Goal: Communication & Community: Answer question/provide support

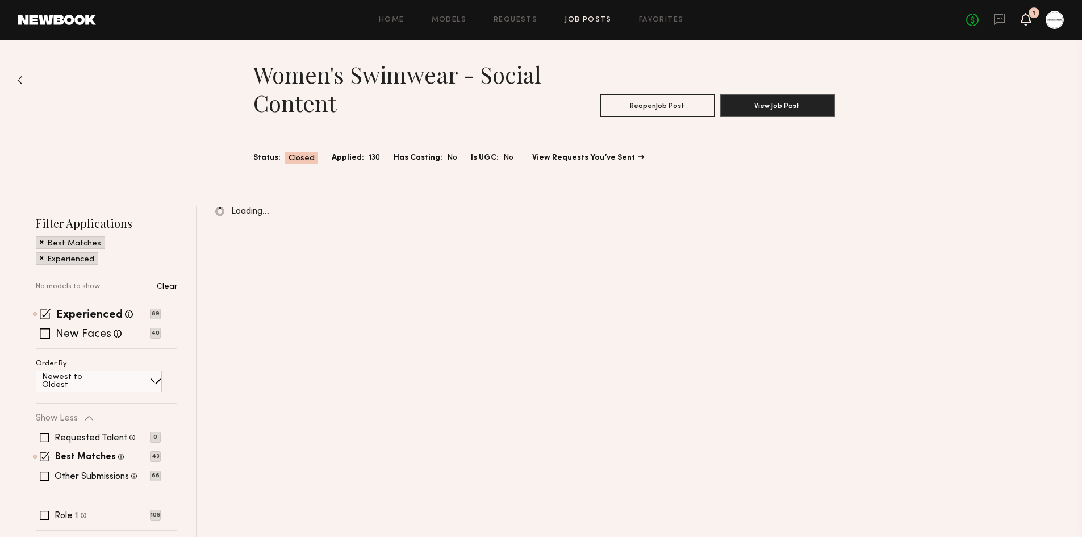
click at [1028, 15] on icon at bounding box center [1025, 19] width 9 height 8
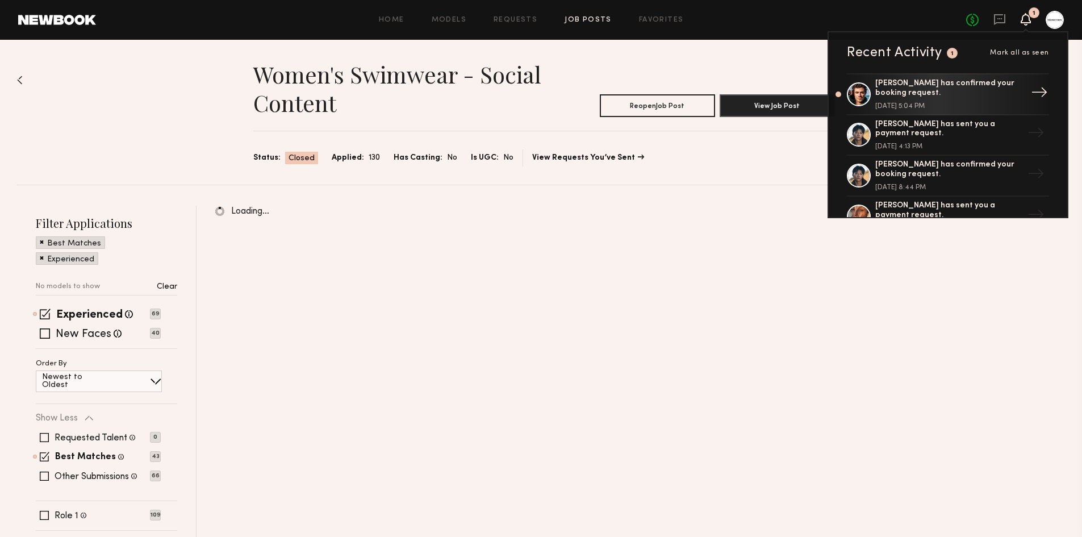
click at [935, 97] on div "Chase H. has confirmed your booking request." at bounding box center [949, 88] width 148 height 19
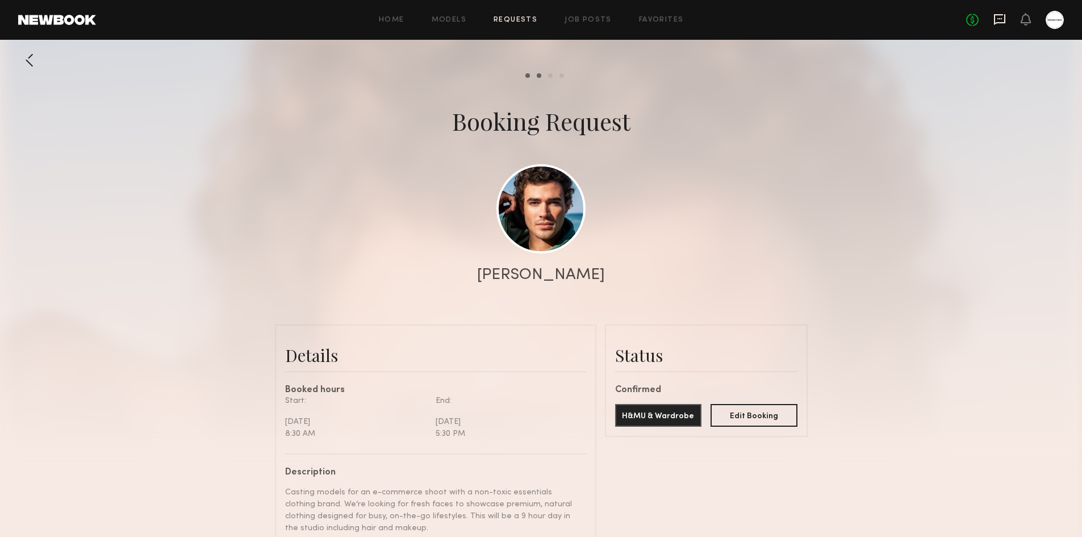
click at [1000, 13] on icon at bounding box center [999, 19] width 12 height 12
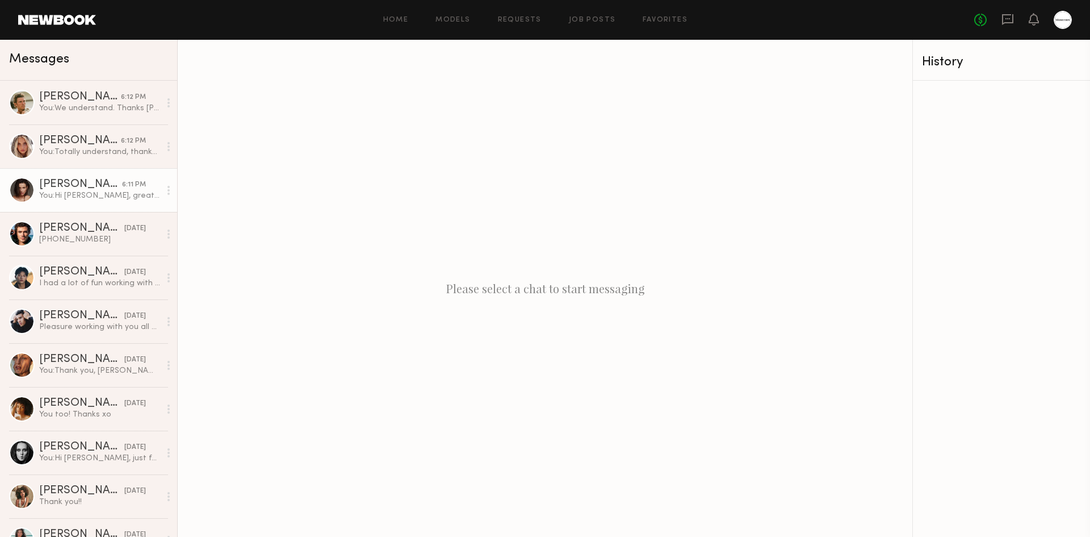
click at [78, 192] on div "You: Hi Kristina, great. We are just waiting for you to confirm the booking. Se…" at bounding box center [99, 195] width 121 height 11
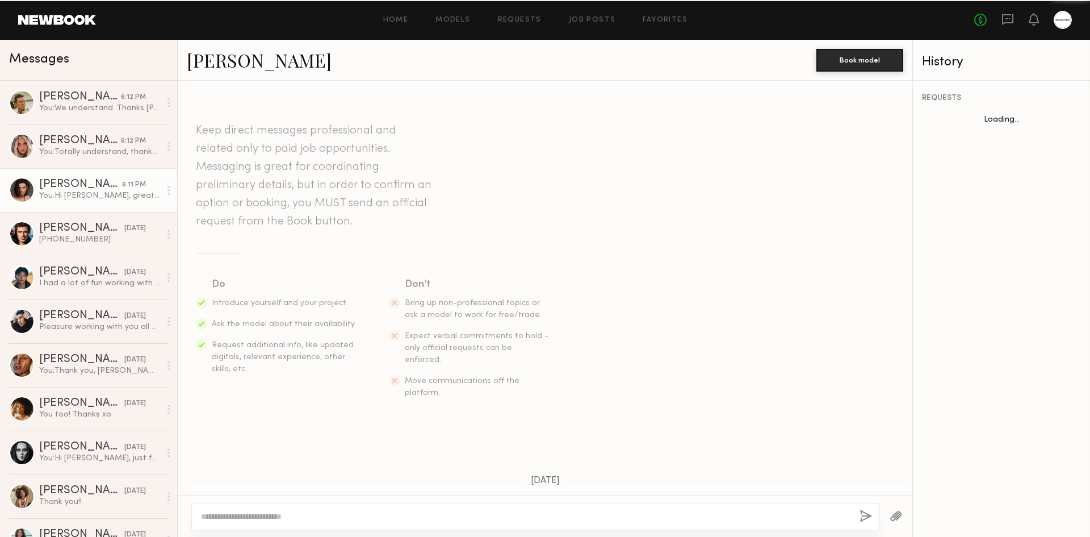
scroll to position [986, 0]
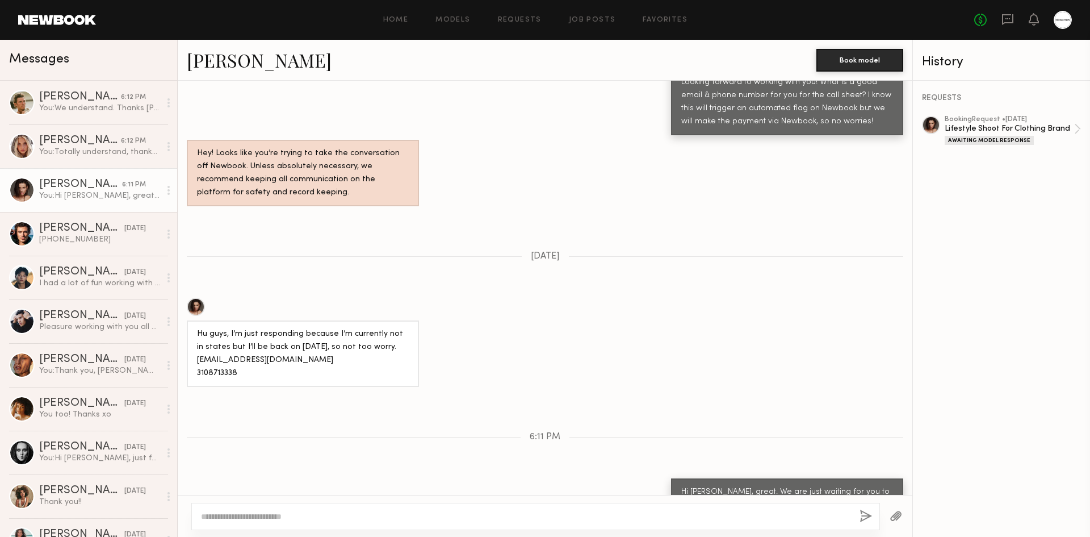
drag, startPoint x: 526, startPoint y: 321, endPoint x: 531, endPoint y: 316, distance: 7.2
click at [526, 321] on div "Hu guys, I’m just responding because I’m currently not in states but I’ll be ba…" at bounding box center [545, 342] width 735 height 89
click at [83, 157] on div "You: Totally understand, thanks Allea!" at bounding box center [99, 152] width 121 height 11
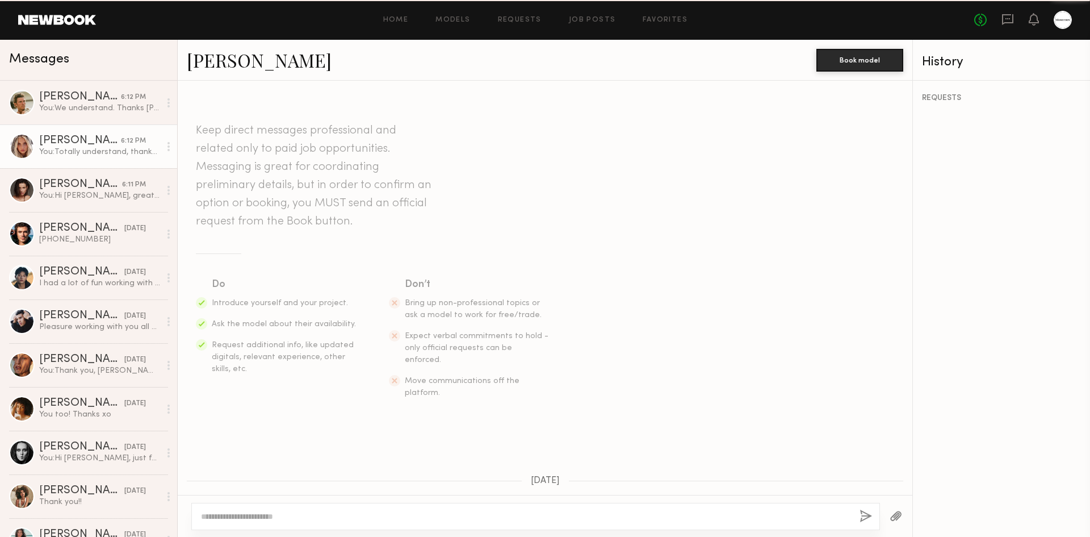
scroll to position [666, 0]
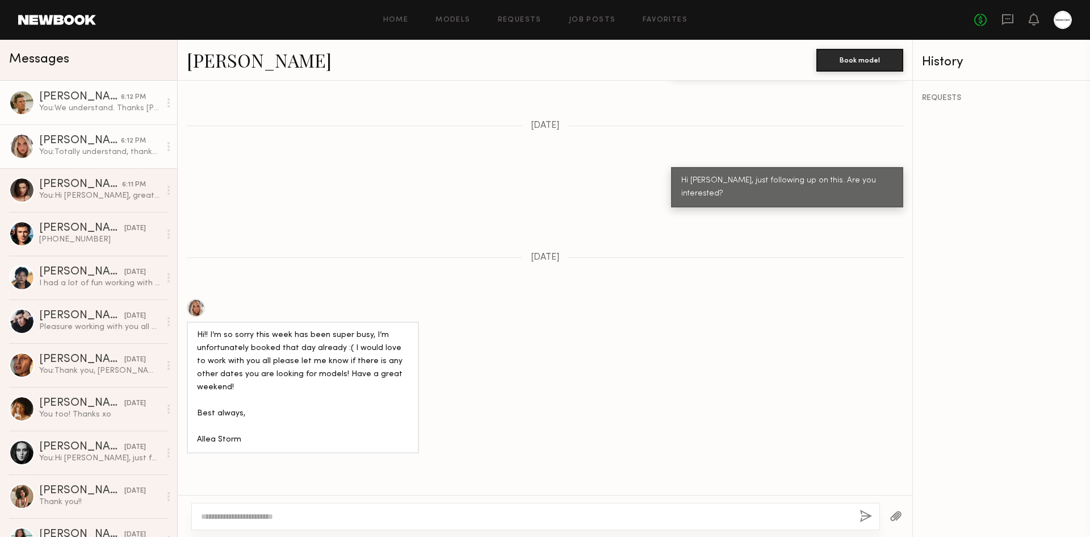
click at [78, 117] on link "Jesse S. 6:12 PM You: We understand. Thanks Jesse!" at bounding box center [88, 103] width 177 height 44
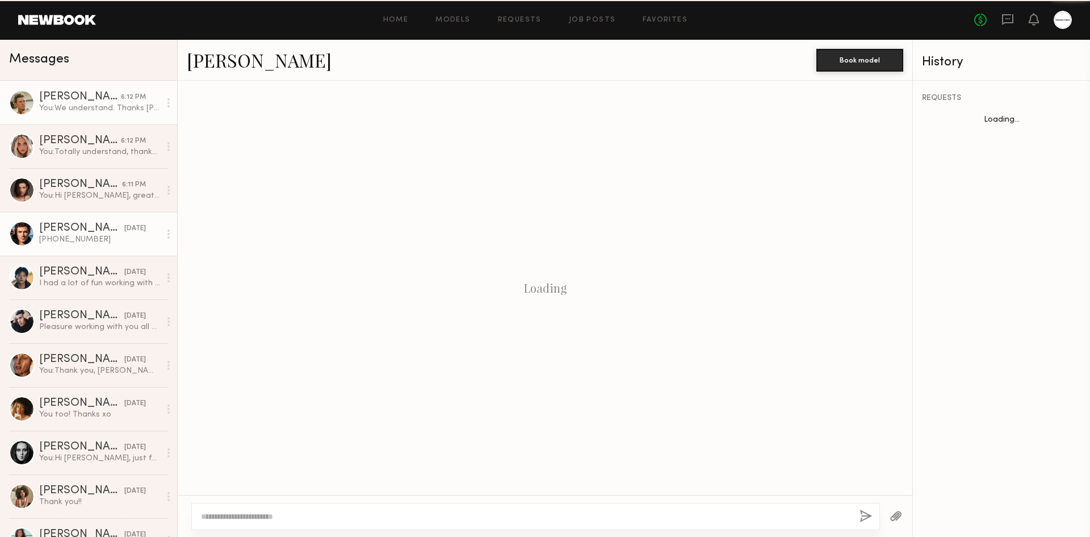
scroll to position [1220, 0]
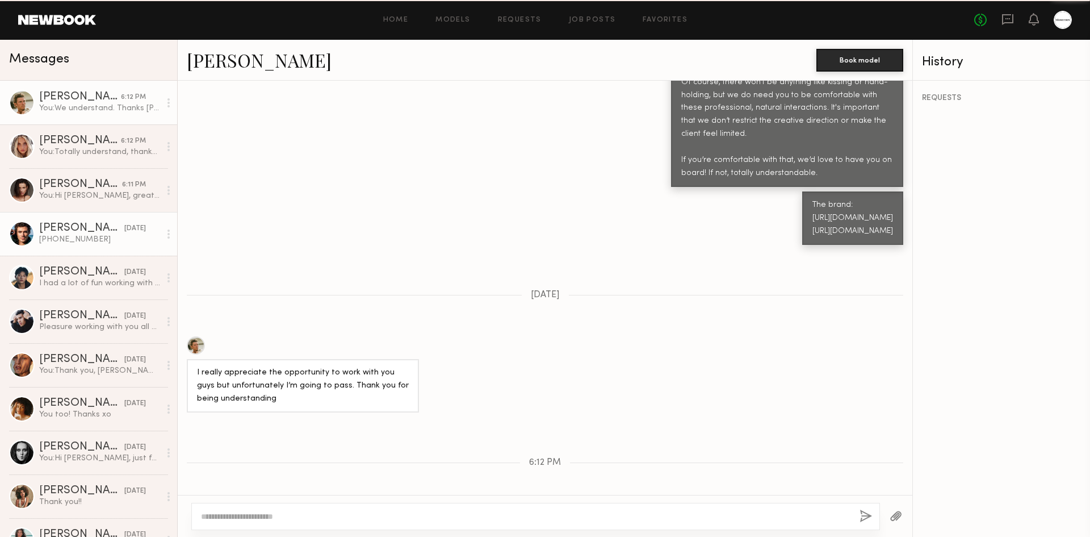
click at [60, 223] on div "Chase H." at bounding box center [81, 228] width 85 height 11
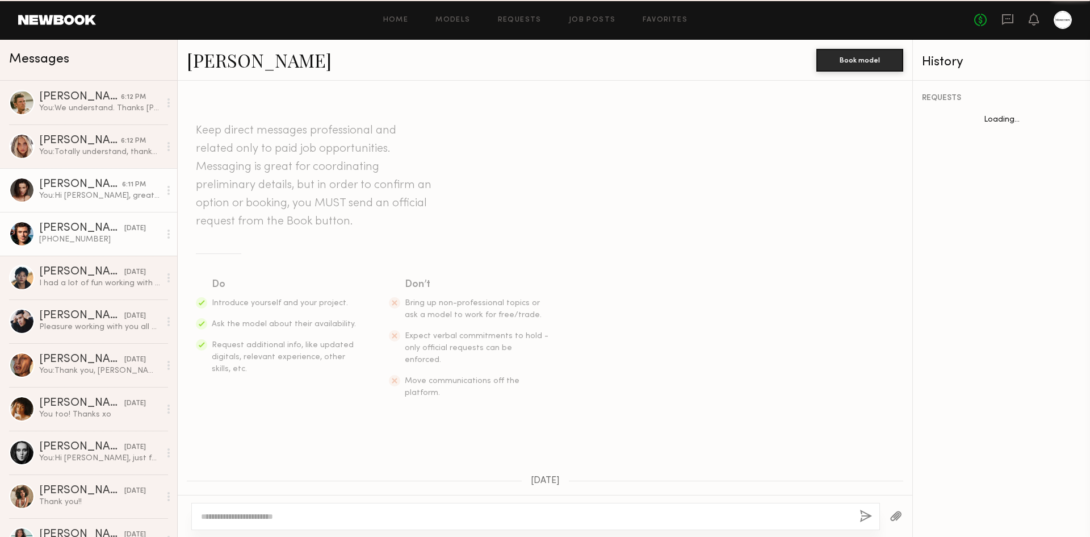
scroll to position [840, 0]
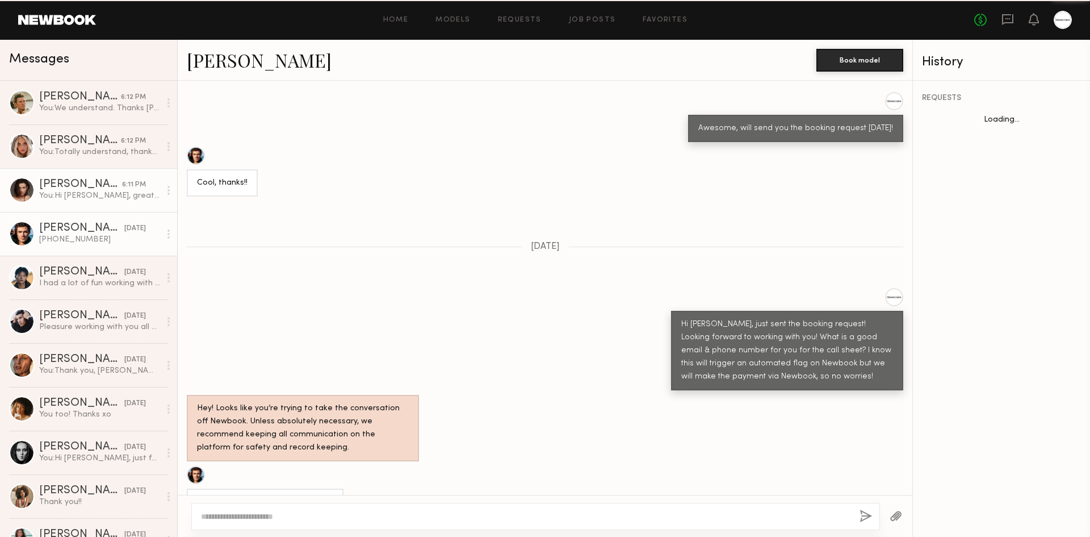
click at [61, 190] on div "Kristina S." at bounding box center [80, 184] width 83 height 11
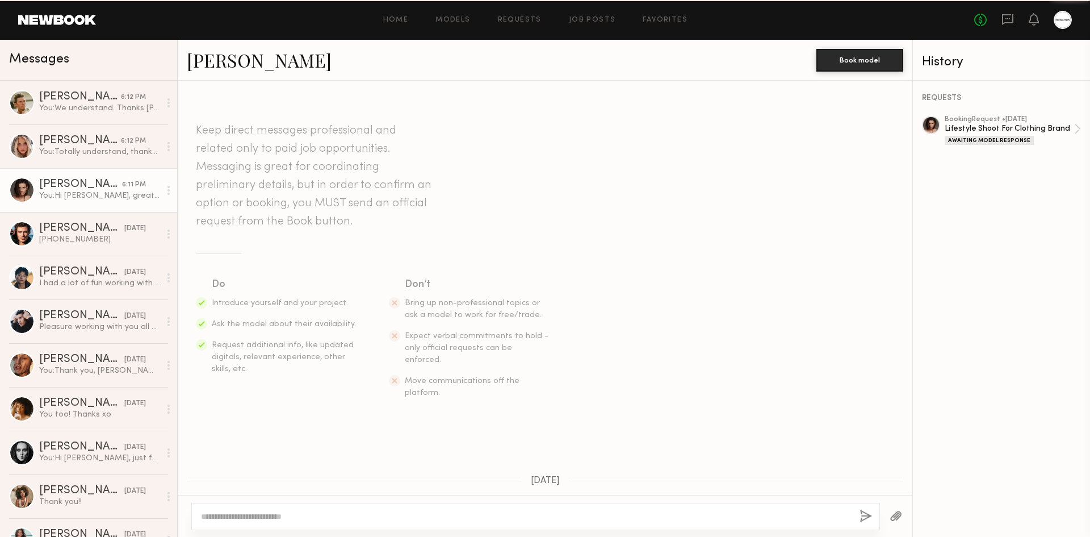
scroll to position [986, 0]
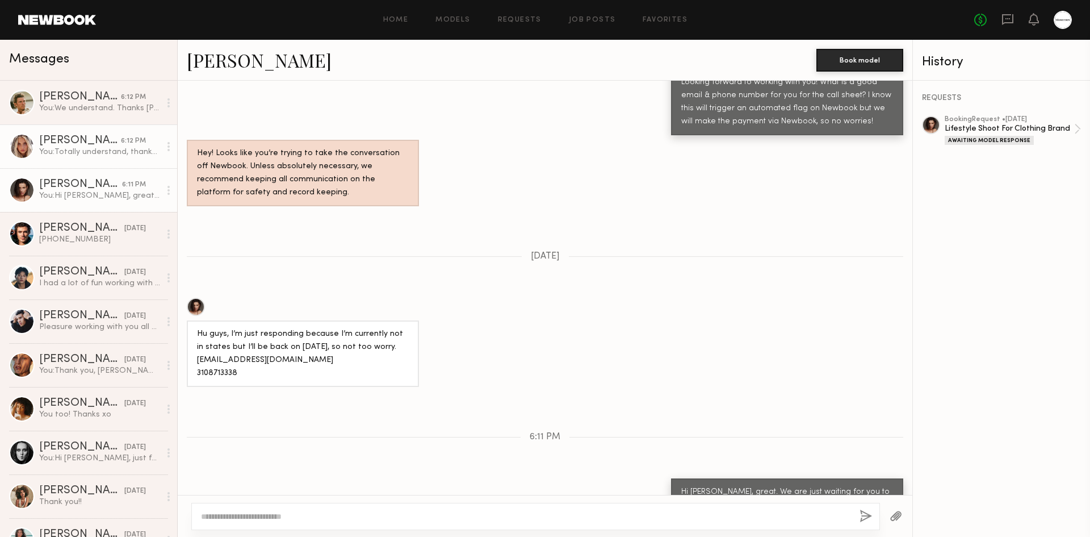
click at [87, 146] on div "Allea S." at bounding box center [80, 140] width 82 height 11
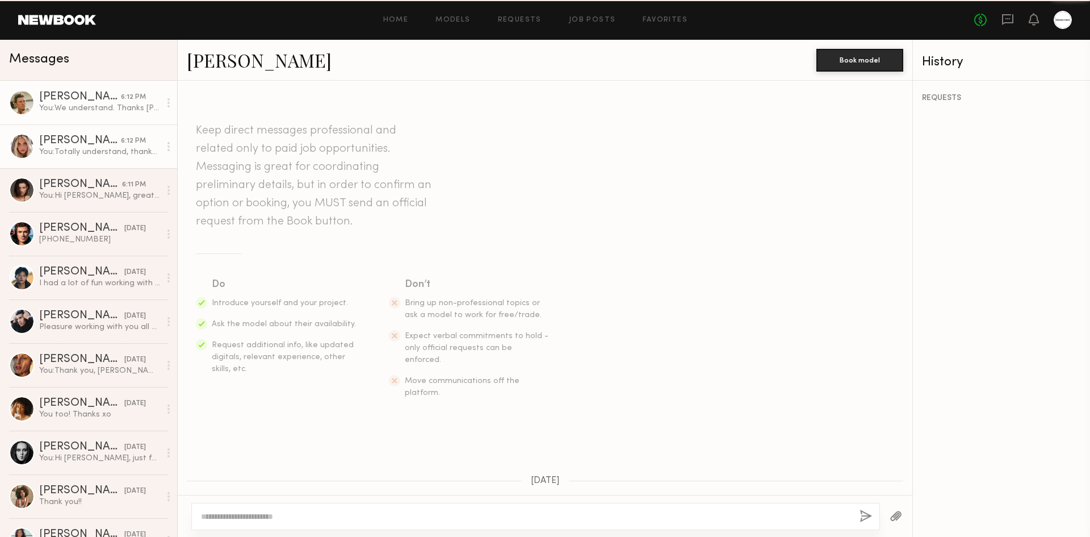
click at [95, 107] on div "You: We understand. Thanks Jesse!" at bounding box center [99, 108] width 121 height 11
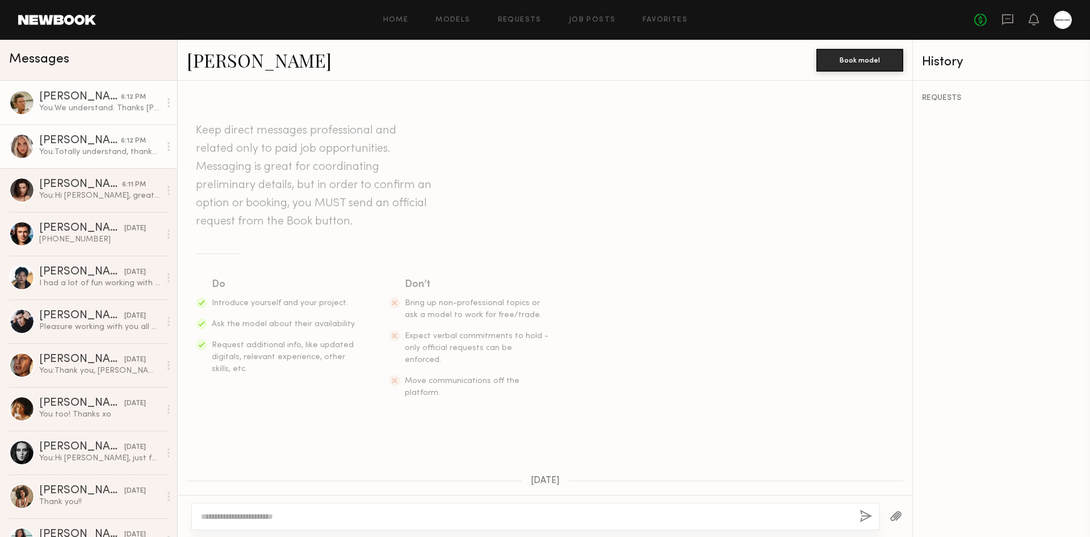
scroll to position [1220, 0]
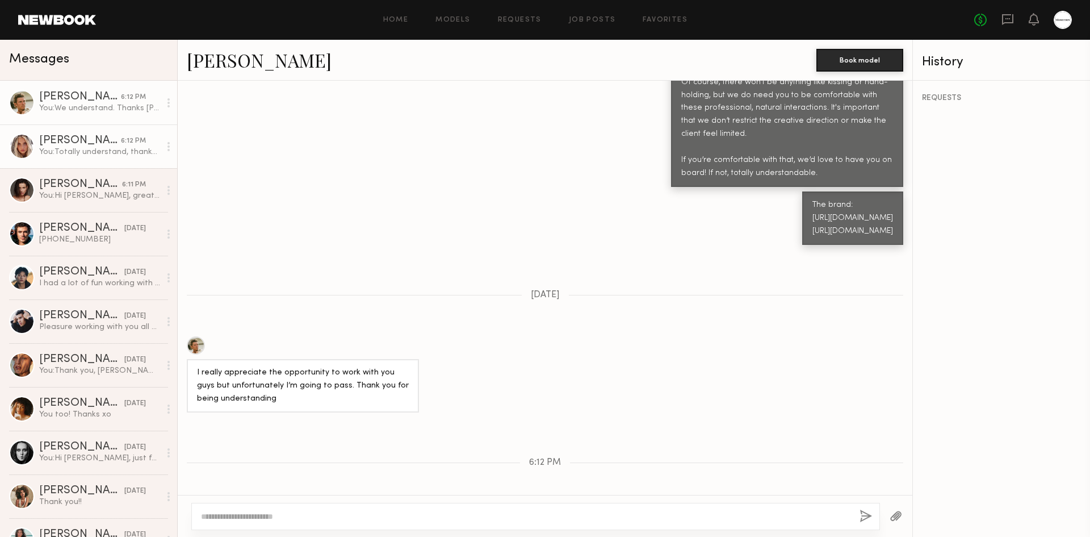
click at [78, 157] on div "You: Totally understand, thanks Allea!" at bounding box center [99, 152] width 121 height 11
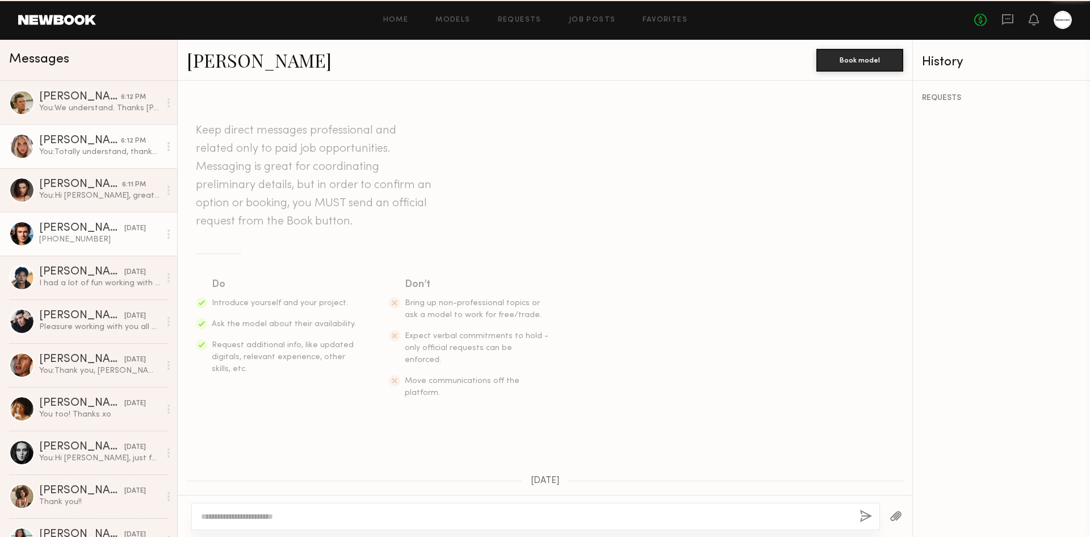
click at [72, 217] on link "Chase H. 09/18/2025 714-366-3819" at bounding box center [88, 234] width 177 height 44
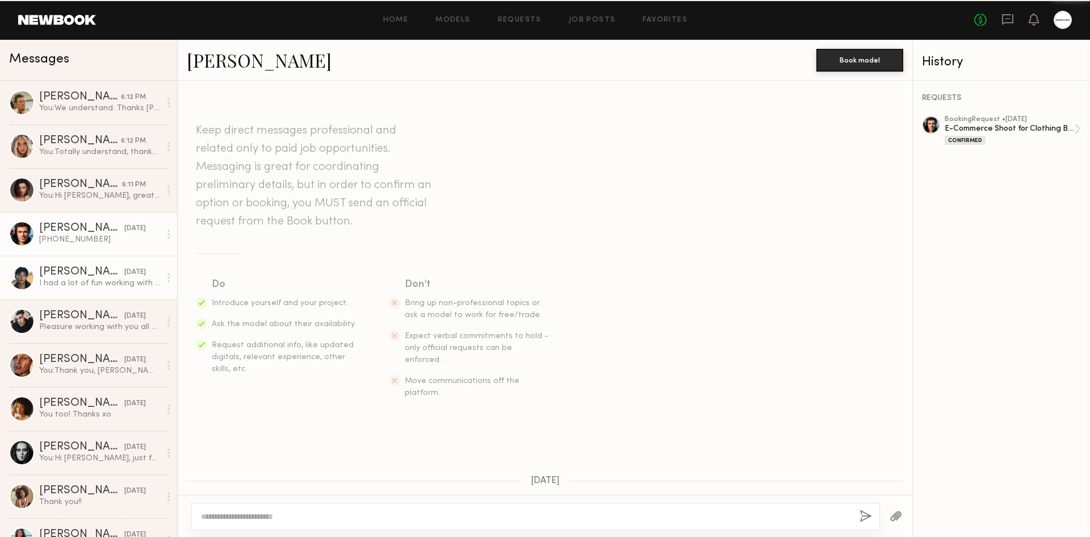
click at [72, 274] on div "Albert T." at bounding box center [81, 271] width 85 height 11
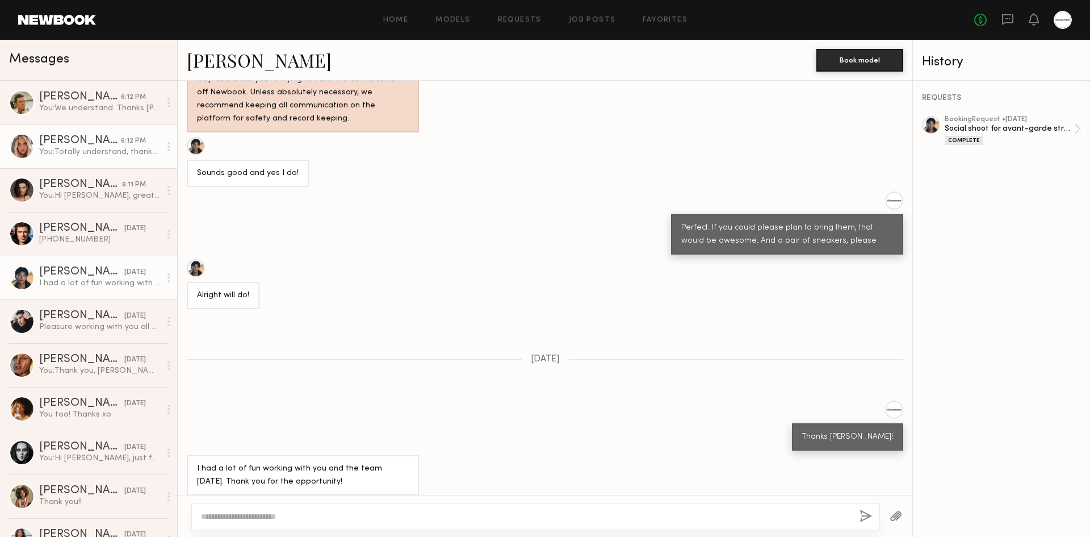
scroll to position [654, 0]
click at [90, 140] on div "Allea S." at bounding box center [80, 140] width 82 height 11
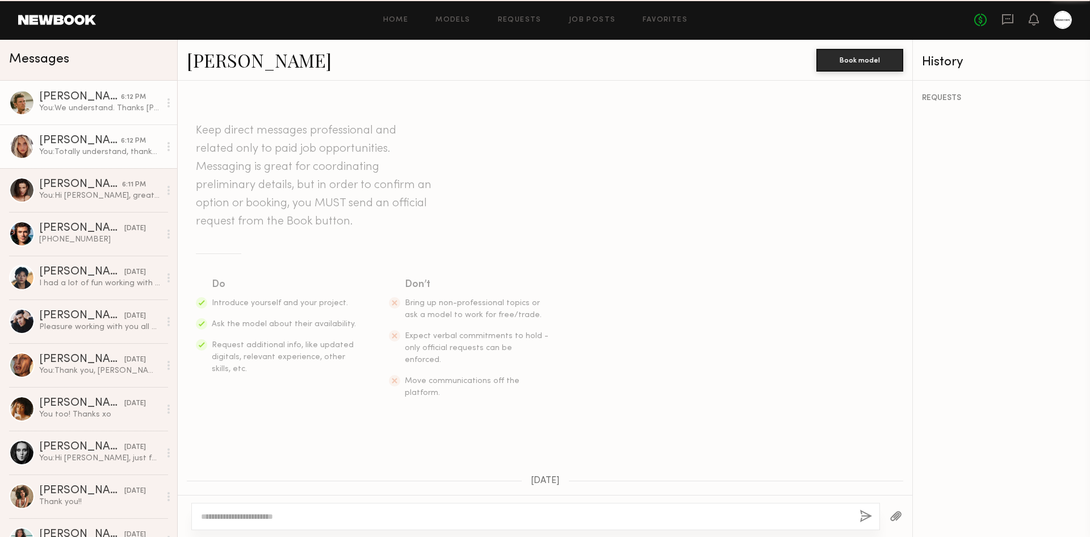
click at [91, 106] on div "You: We understand. Thanks Jesse!" at bounding box center [99, 108] width 121 height 11
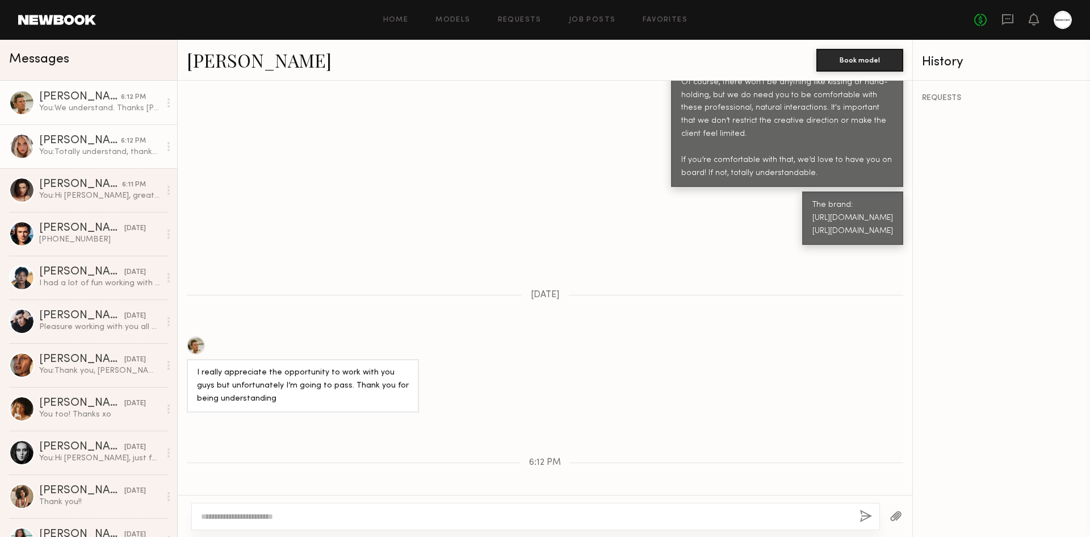
click at [75, 148] on div "You: Totally understand, thanks Allea!" at bounding box center [99, 152] width 121 height 11
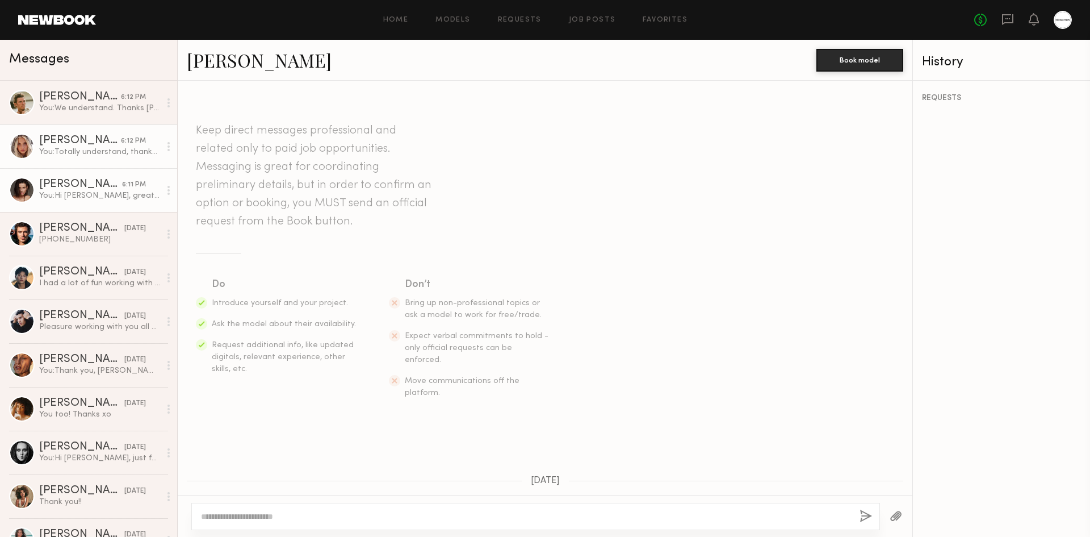
scroll to position [666, 0]
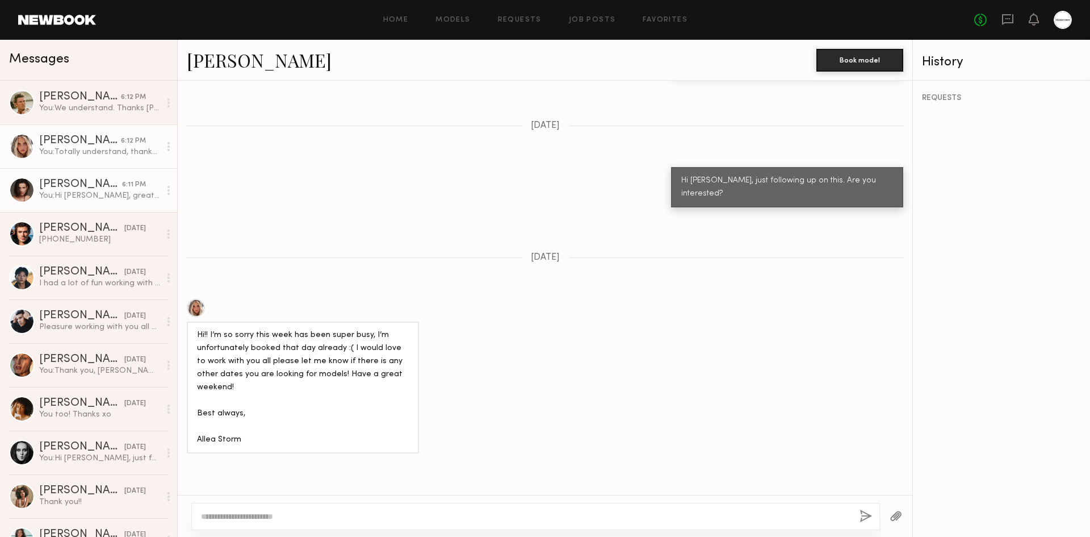
click at [64, 203] on link "Kristina S. 6:11 PM You: Hi Kristina, great. We are just waiting for you to con…" at bounding box center [88, 190] width 177 height 44
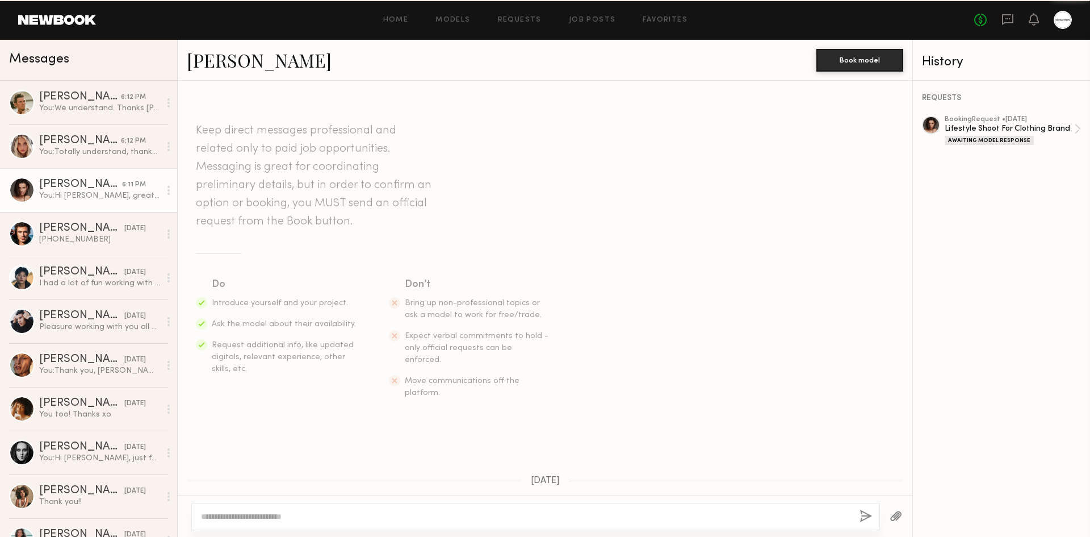
scroll to position [986, 0]
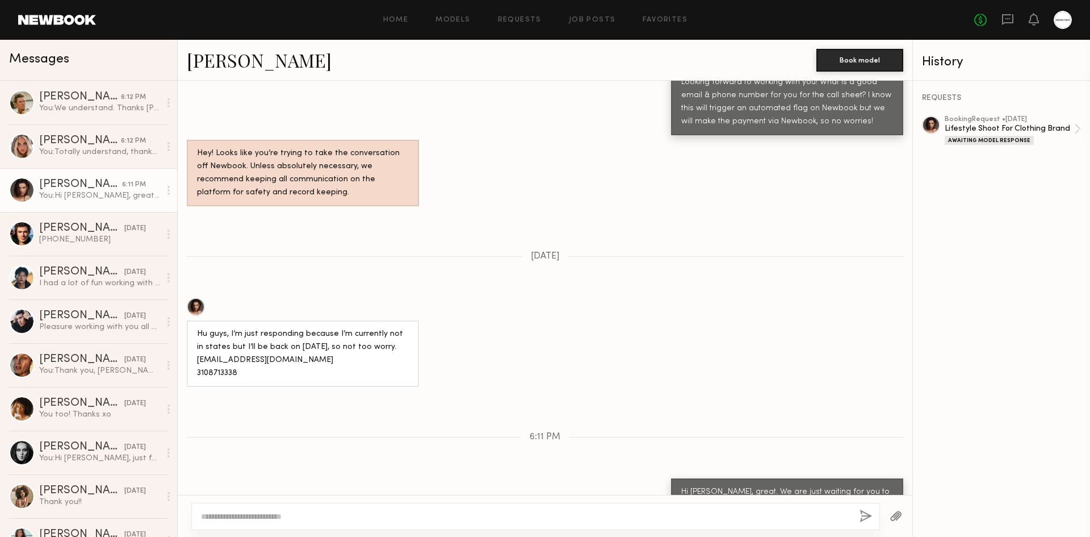
click at [598, 252] on div "09/19/2025" at bounding box center [545, 257] width 735 height 10
click at [66, 251] on link "Chase H. 09/18/2025 714-366-3819" at bounding box center [88, 234] width 177 height 44
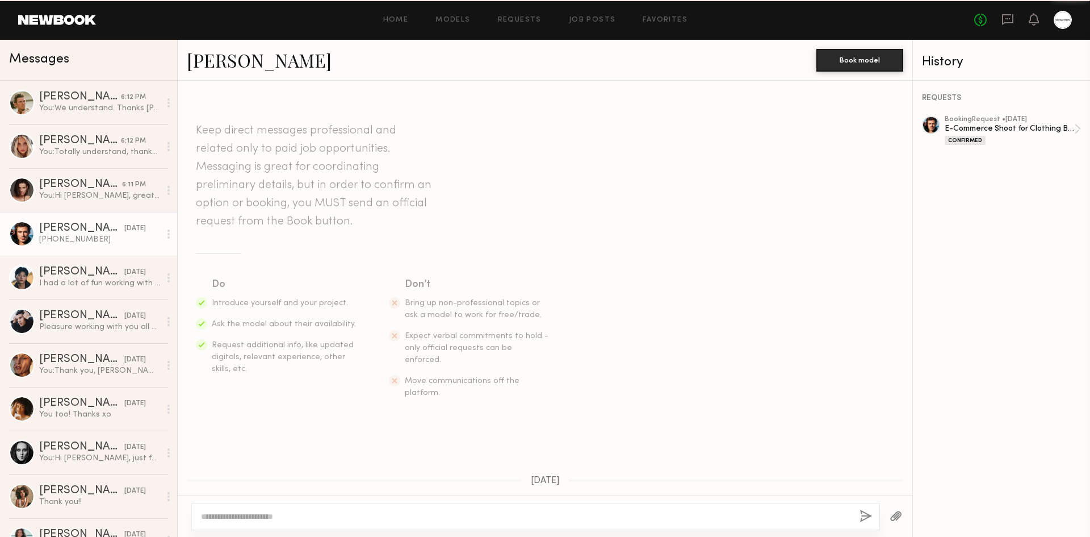
scroll to position [840, 0]
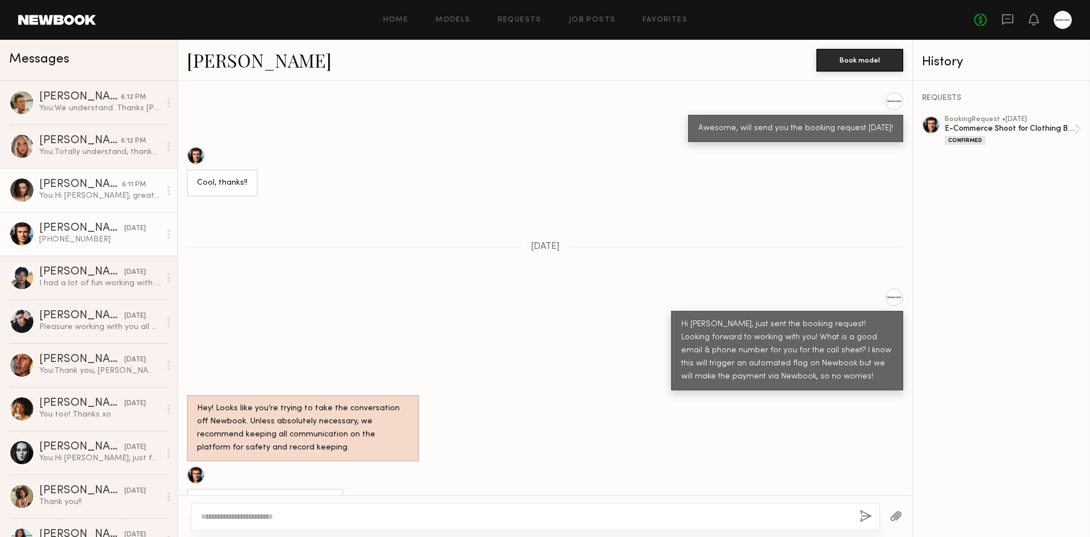
click at [87, 186] on div "Kristina S." at bounding box center [80, 184] width 83 height 11
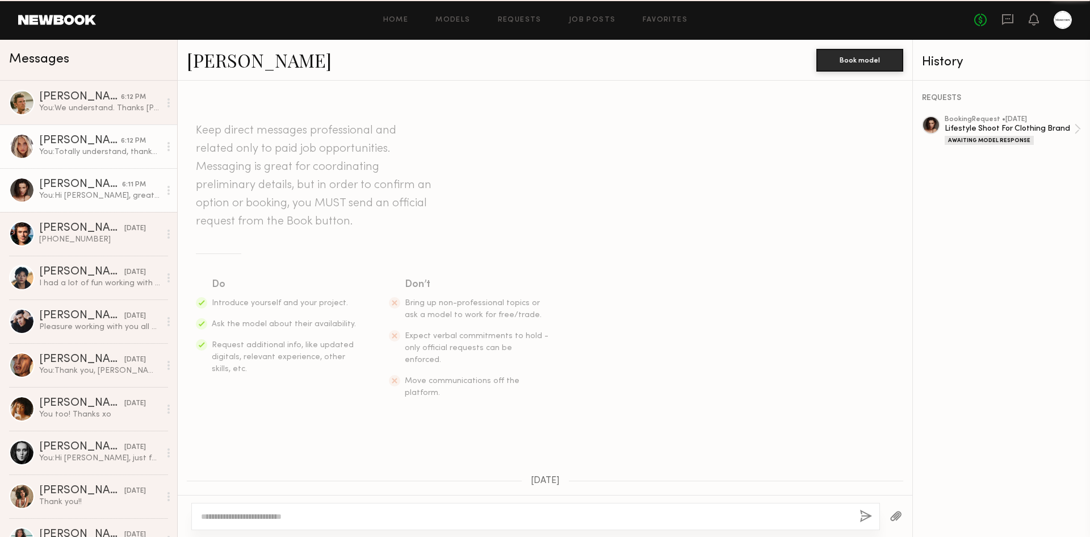
scroll to position [986, 0]
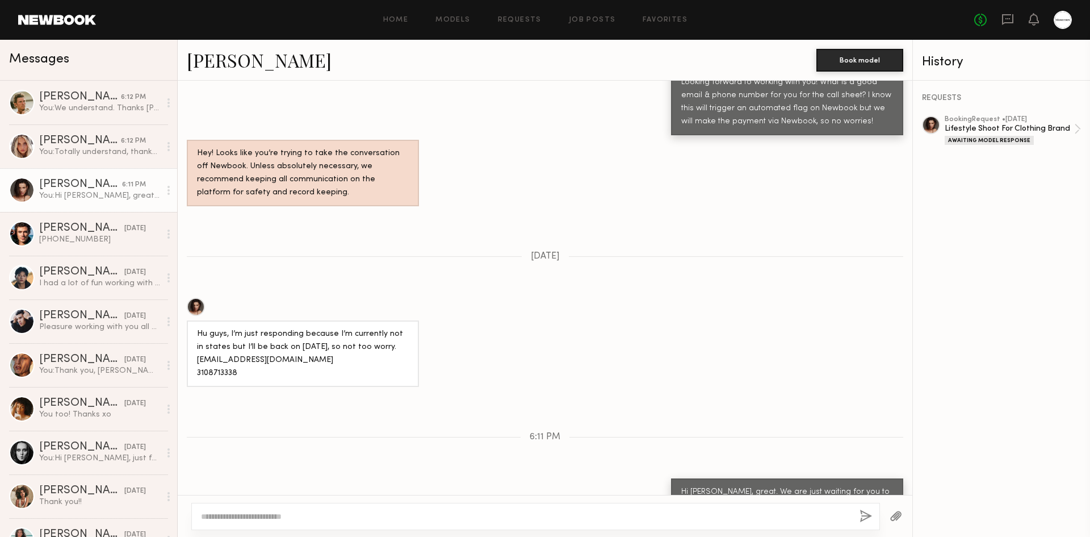
click at [60, 189] on div "Kristina S." at bounding box center [80, 184] width 83 height 11
click at [307, 328] on div "Hu guys, I’m just responding because I’m currently not in states but I’ll be ba…" at bounding box center [303, 354] width 212 height 52
click at [667, 378] on div "Keep direct messages professional and related only to paid job opportunities. M…" at bounding box center [545, 288] width 735 height 414
click at [532, 432] on span "6:11 PM" at bounding box center [545, 437] width 31 height 10
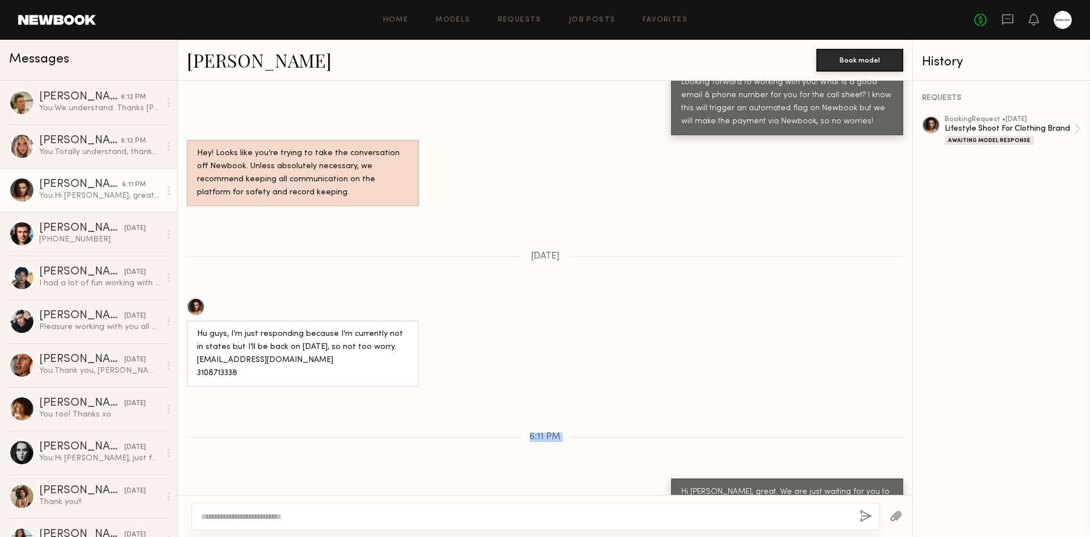
click at [532, 432] on span "6:11 PM" at bounding box center [545, 437] width 31 height 10
click at [564, 433] on div "Keep direct messages professional and related only to paid job opportunities. M…" at bounding box center [545, 288] width 735 height 414
click at [583, 421] on div "Keep direct messages professional and related only to paid job opportunities. M…" at bounding box center [545, 288] width 735 height 414
click at [584, 421] on div "Keep direct messages professional and related only to paid job opportunities. M…" at bounding box center [545, 288] width 735 height 414
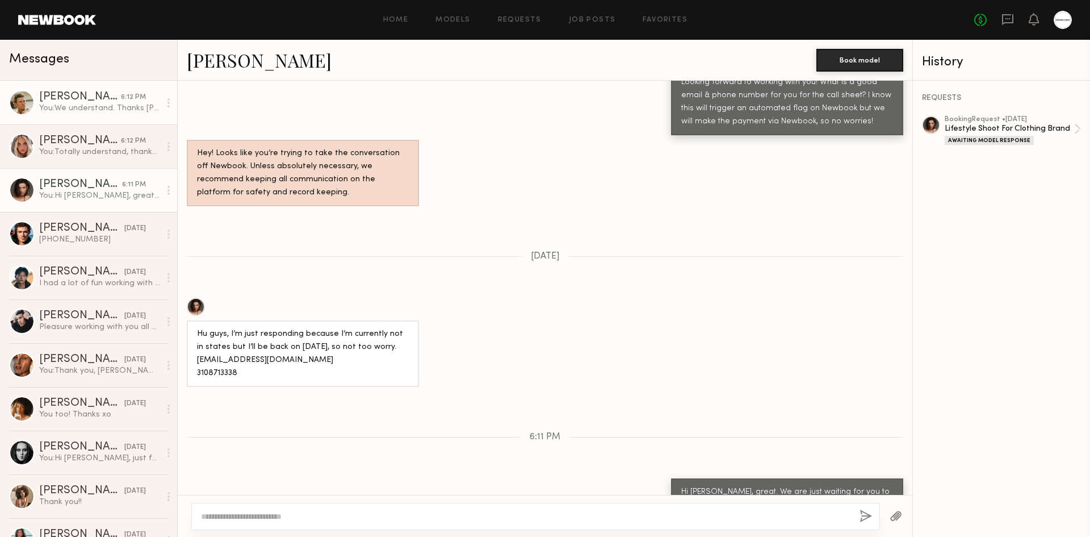
click at [91, 94] on div "Jesse S." at bounding box center [80, 96] width 82 height 11
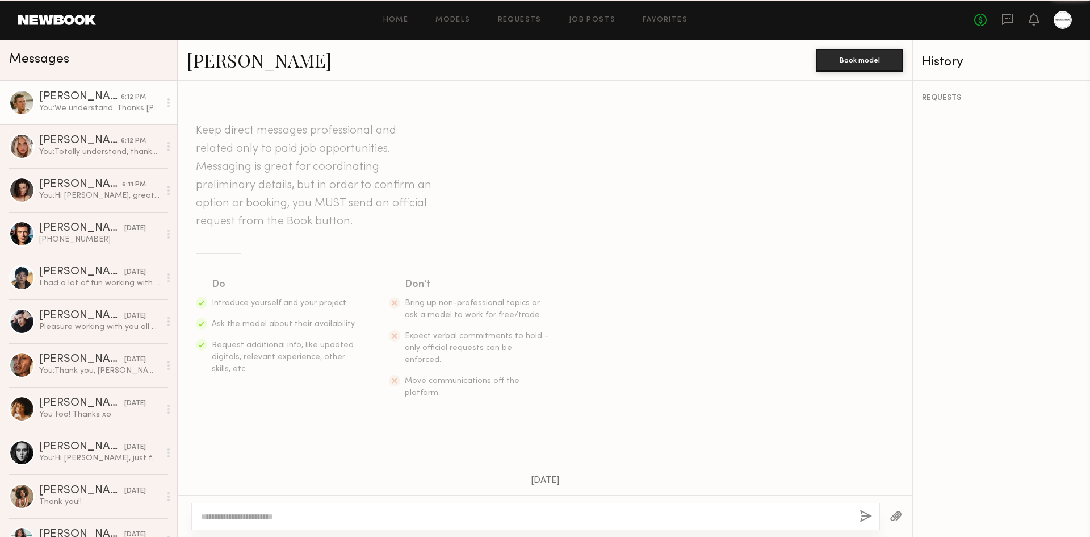
scroll to position [1220, 0]
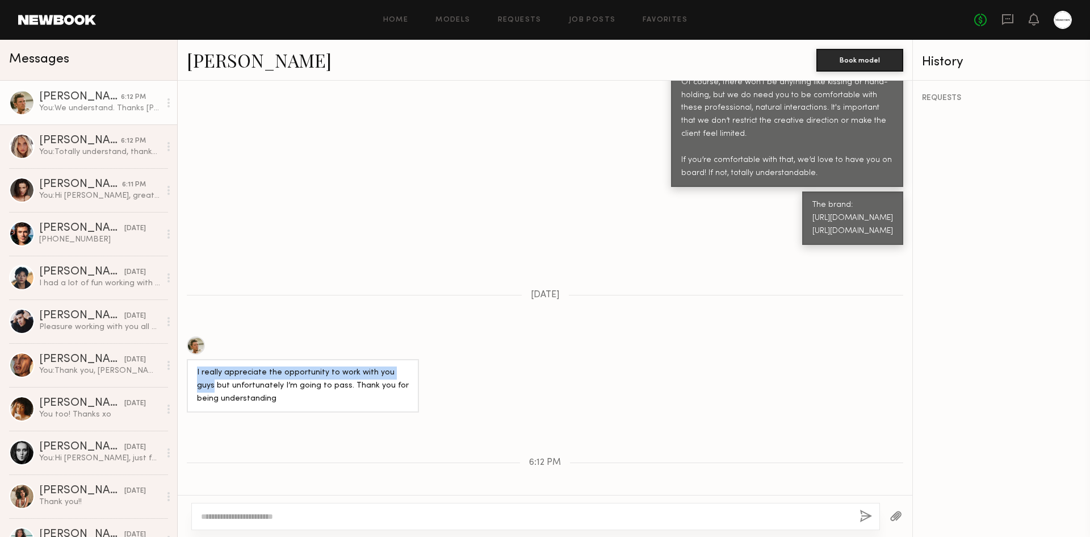
click at [620, 336] on div "I really appreciate the opportunity to work with you guys but unfortunately I’m…" at bounding box center [545, 374] width 735 height 76
drag, startPoint x: 463, startPoint y: 275, endPoint x: 399, endPoint y: 272, distance: 64.3
click at [433, 275] on div "Keep direct messages professional and related only to paid job opportunities. M…" at bounding box center [545, 288] width 735 height 414
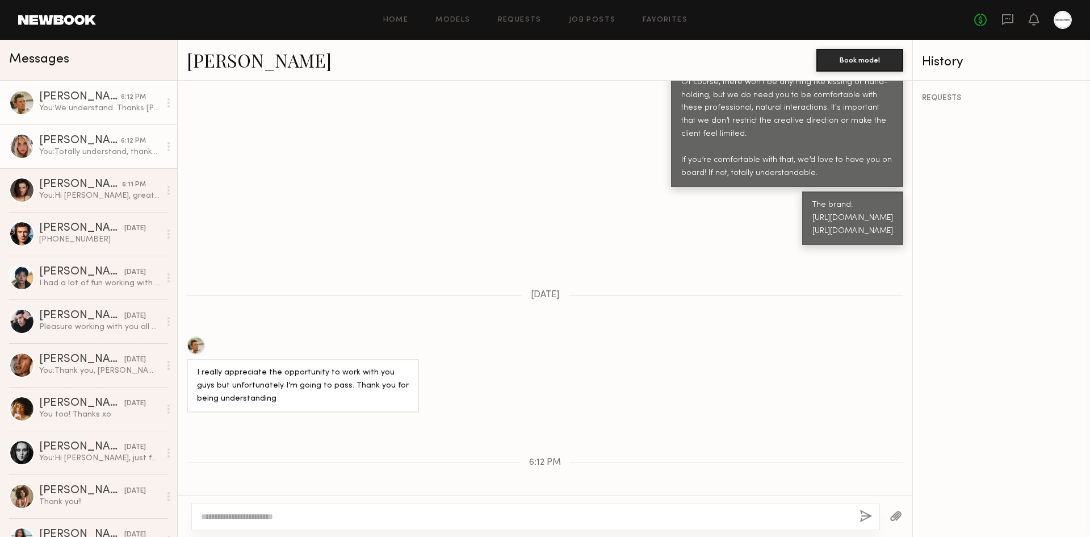
click at [94, 144] on div "Allea S." at bounding box center [80, 140] width 82 height 11
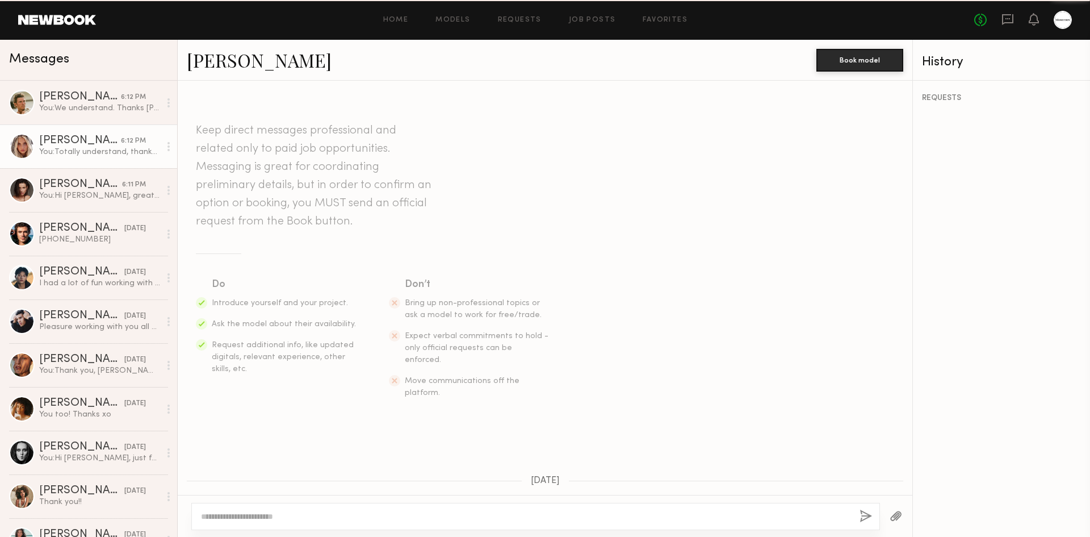
scroll to position [666, 0]
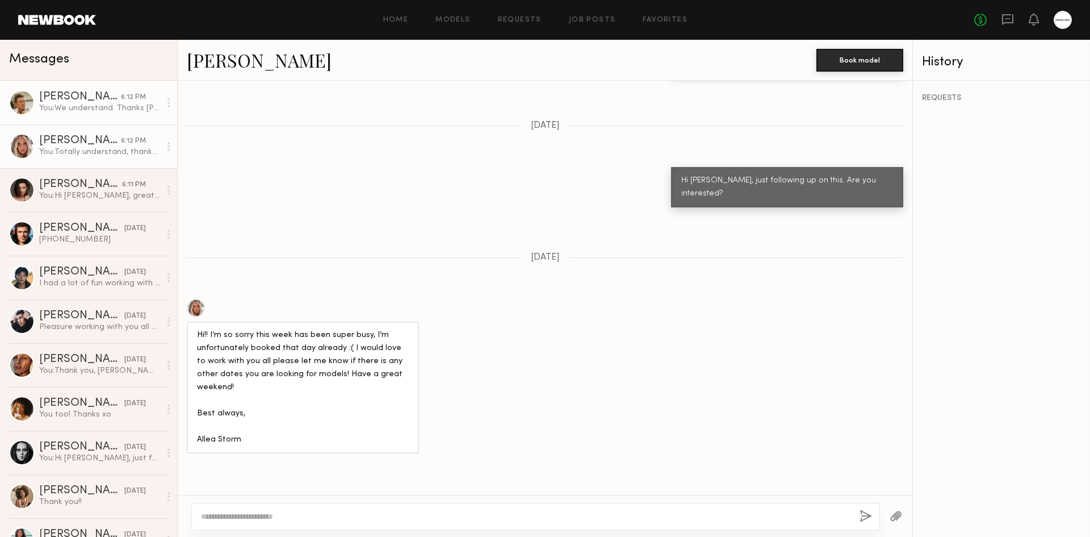
click at [108, 107] on div "You: We understand. Thanks Jesse!" at bounding box center [99, 108] width 121 height 11
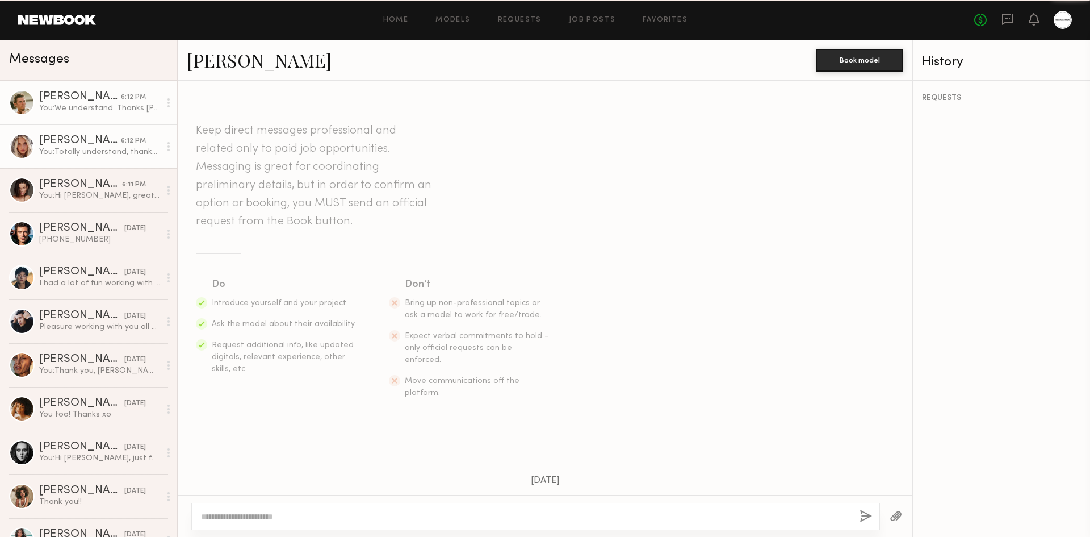
scroll to position [1220, 0]
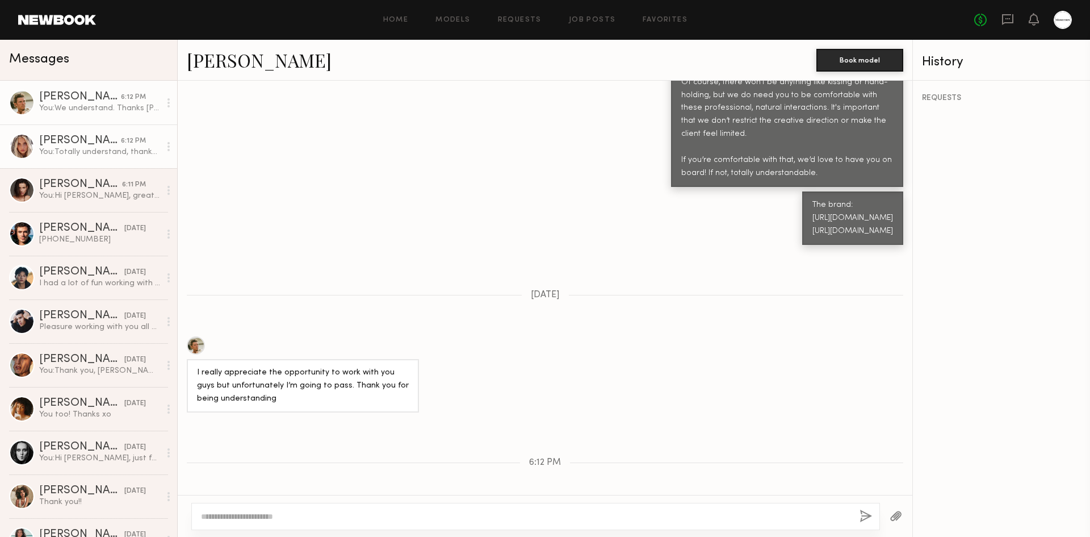
click at [84, 157] on div "You: Totally understand, thanks Allea!" at bounding box center [99, 152] width 121 height 11
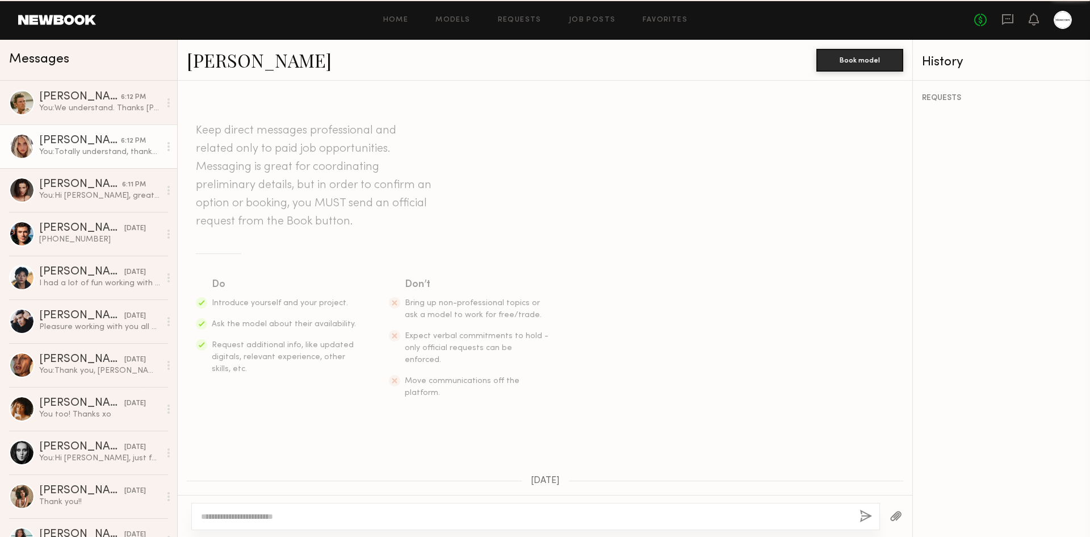
scroll to position [666, 0]
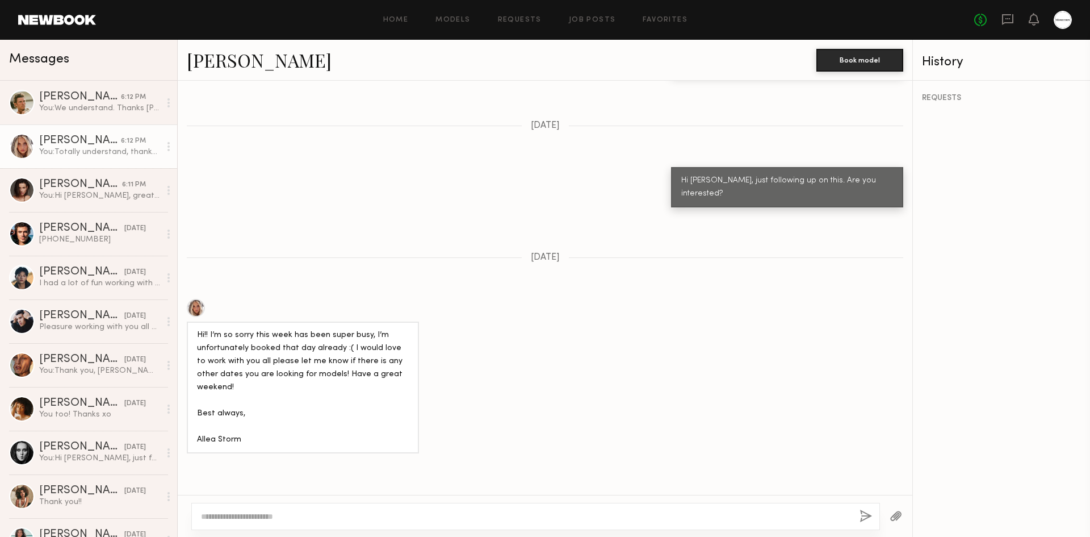
drag, startPoint x: 519, startPoint y: 183, endPoint x: 562, endPoint y: 186, distance: 43.2
click at [560, 253] on span "09/19/2025" at bounding box center [545, 258] width 29 height 10
click at [560, 299] on div "Hi!! I’m so sorry this week has been super busy, I’m unfortunately booked that …" at bounding box center [545, 376] width 735 height 154
drag, startPoint x: 315, startPoint y: 360, endPoint x: 316, endPoint y: 354, distance: 5.7
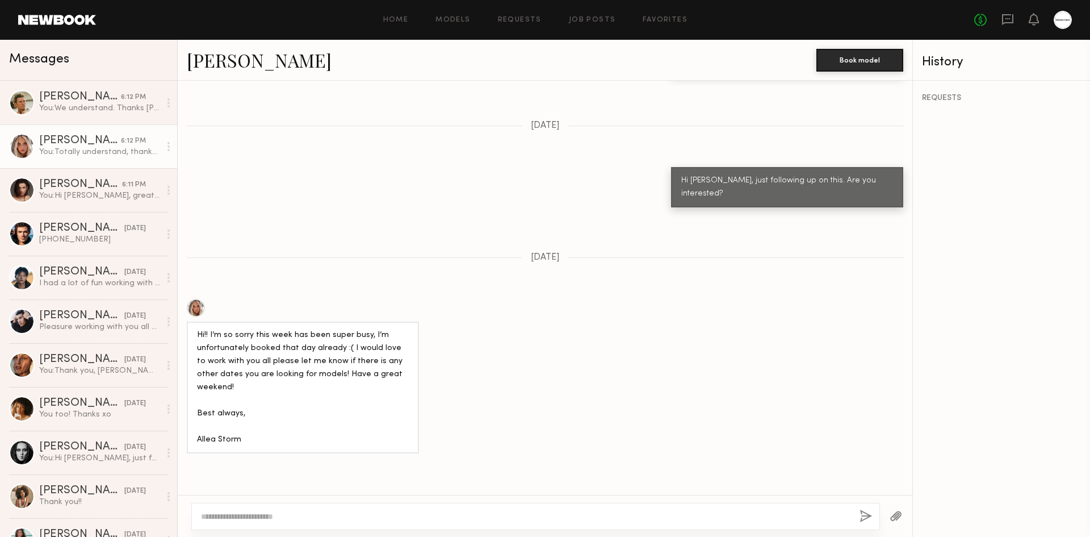
click at [315, 356] on div "Hi!! I’m so sorry this week has been super busy, I’m unfortunately booked that …" at bounding box center [303, 387] width 232 height 132
click at [327, 329] on div "Hi!! I’m so sorry this week has been super busy, I’m unfortunately booked that …" at bounding box center [303, 388] width 212 height 118
click at [306, 329] on div "Hi!! I’m so sorry this week has been super busy, I’m unfortunately booked that …" at bounding box center [303, 388] width 212 height 118
click at [90, 122] on link "Jesse S. 6:12 PM You: We understand. Thanks Jesse!" at bounding box center [88, 103] width 177 height 44
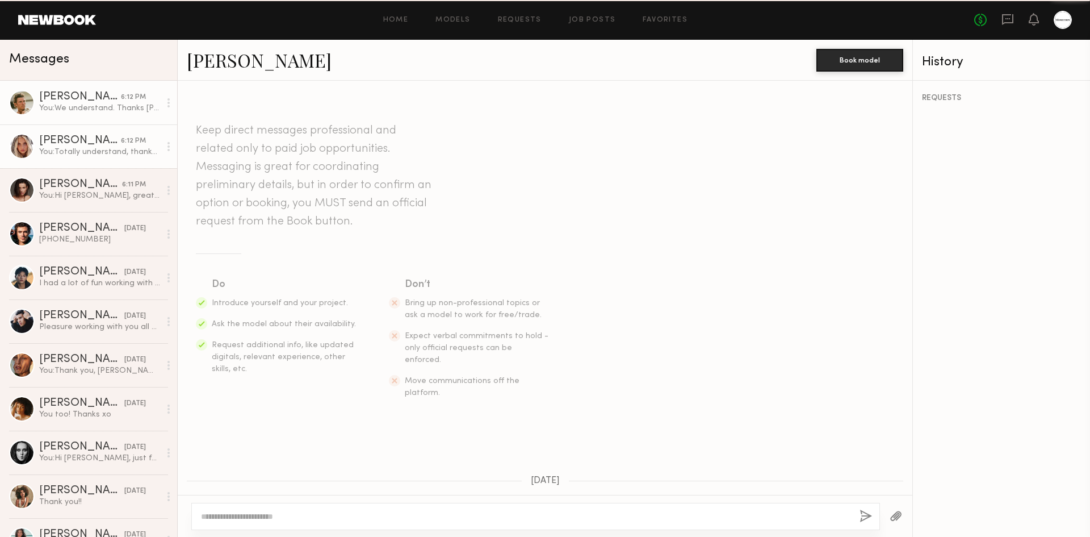
scroll to position [1220, 0]
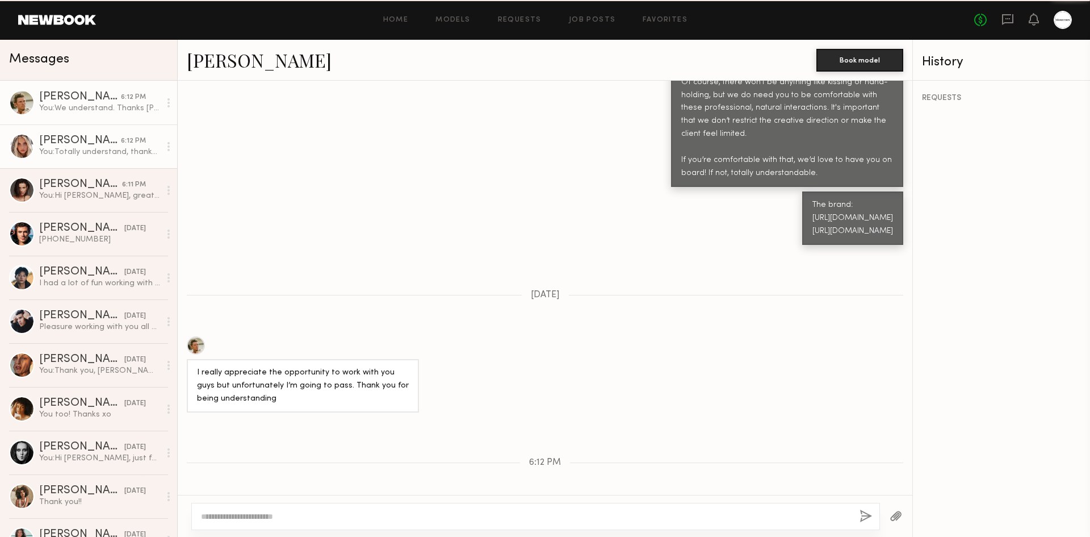
click at [75, 150] on div "You: Totally understand, thanks Allea!" at bounding box center [99, 152] width 121 height 11
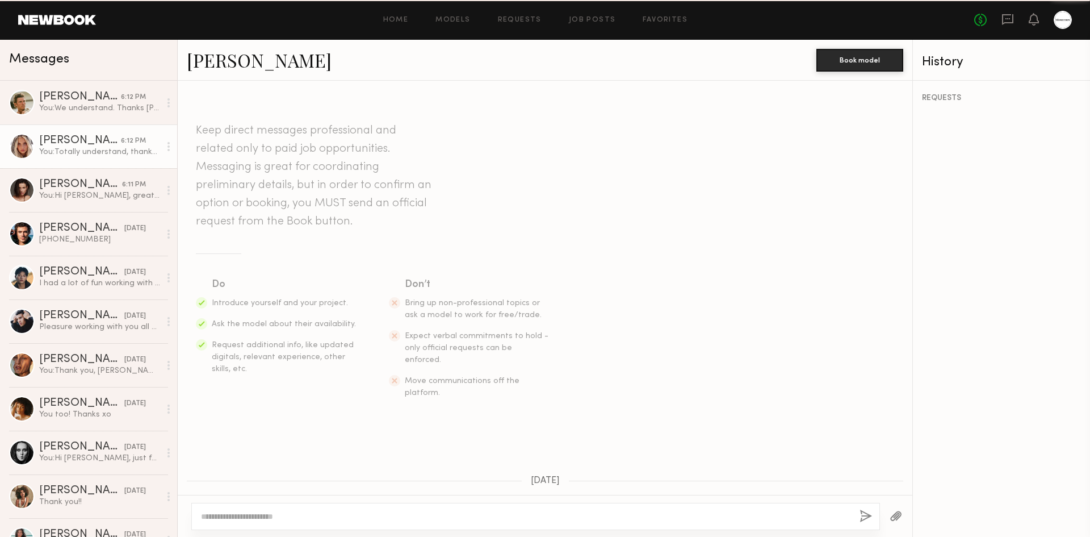
scroll to position [666, 0]
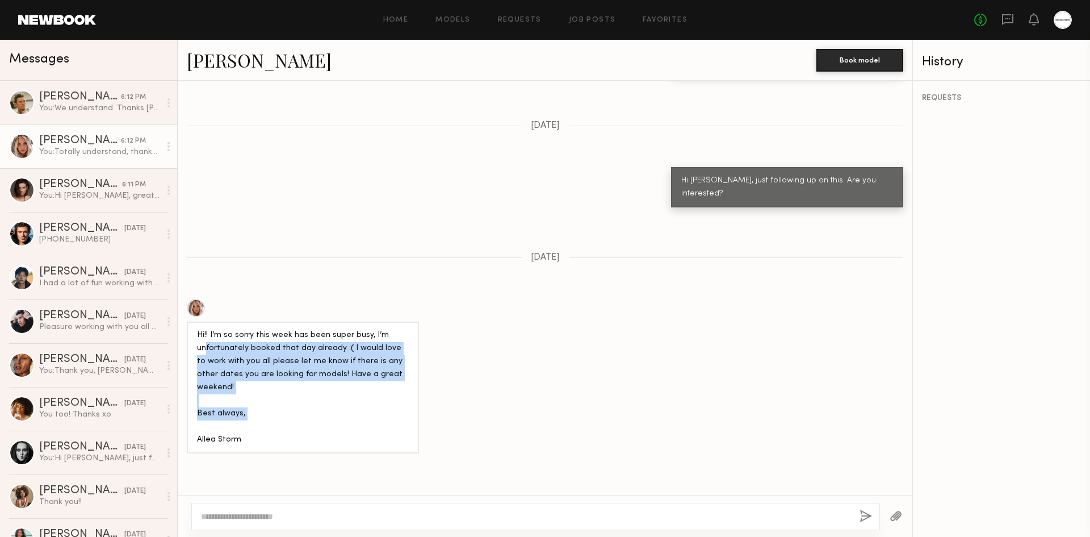
drag, startPoint x: 206, startPoint y: 278, endPoint x: 294, endPoint y: 335, distance: 105.1
click at [294, 335] on div "Hi!! I’m so sorry this week has been super busy, I’m unfortunately booked that …" at bounding box center [303, 388] width 212 height 118
drag, startPoint x: 278, startPoint y: 324, endPoint x: 193, endPoint y: 259, distance: 107.3
click at [193, 321] on div "Hi!! I’m so sorry this week has been super busy, I’m unfortunately booked that …" at bounding box center [303, 387] width 232 height 132
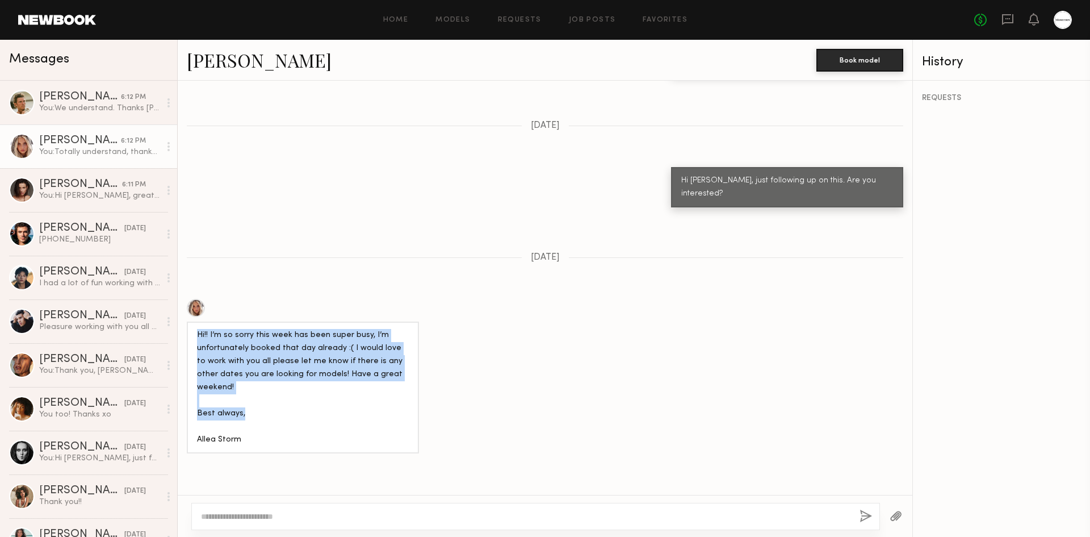
click at [189, 299] on div at bounding box center [196, 308] width 18 height 18
click at [670, 329] on div "Hi!! I’m so sorry this week has been super busy, I’m unfortunately booked that …" at bounding box center [545, 376] width 735 height 154
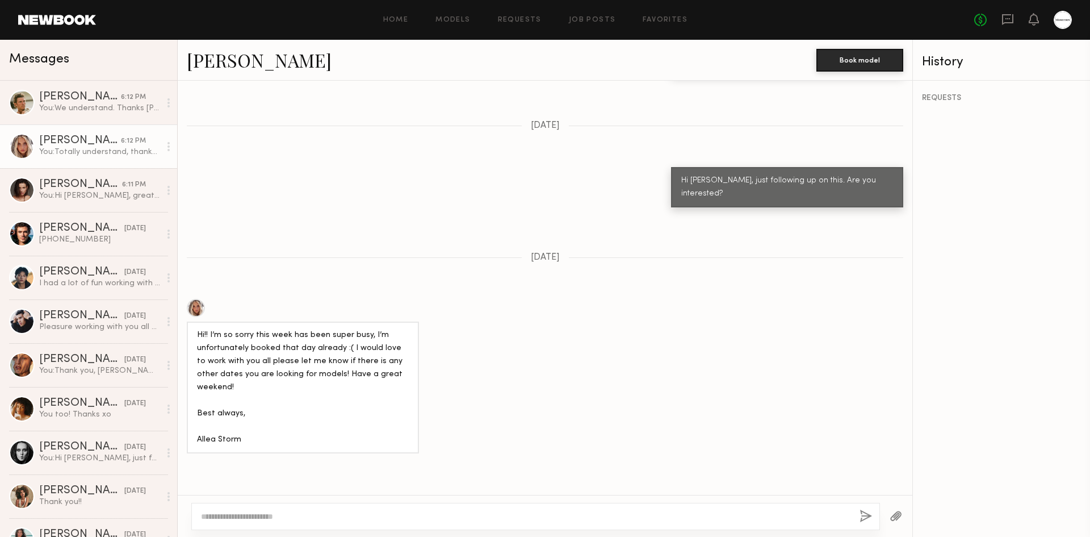
click at [357, 329] on div "Hi!! I’m so sorry this week has been super busy, I’m unfortunately booked that …" at bounding box center [303, 388] width 212 height 118
click at [89, 210] on link "Kristina S. 6:11 PM You: Hi Kristina, great. We are just waiting for you to con…" at bounding box center [88, 190] width 177 height 44
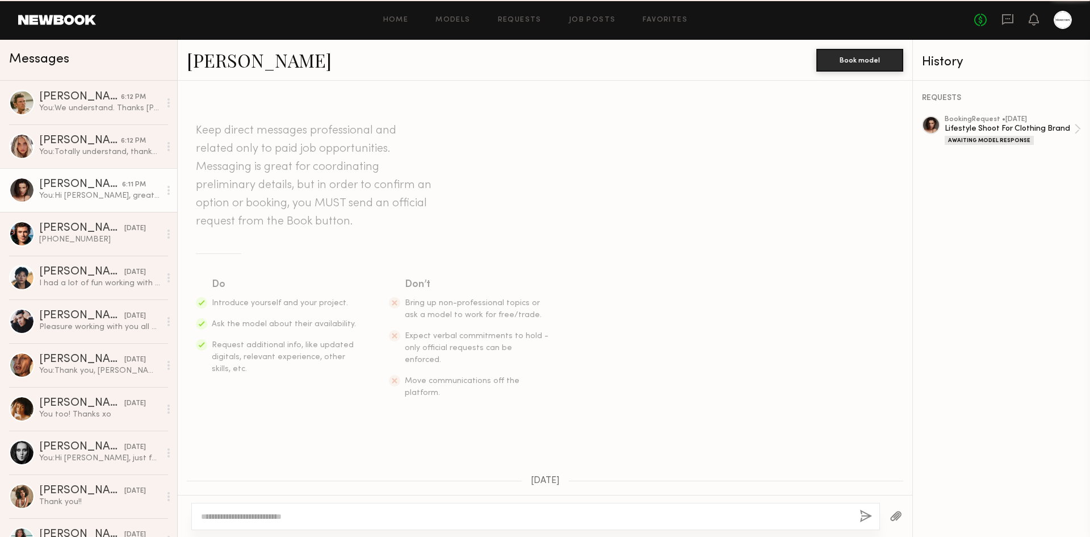
scroll to position [986, 0]
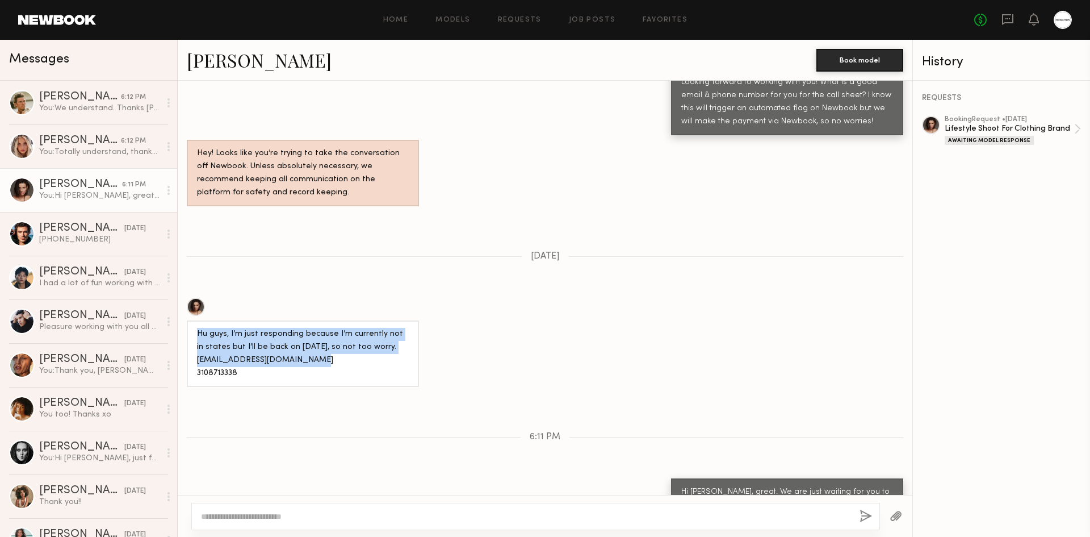
drag, startPoint x: 281, startPoint y: 324, endPoint x: 198, endPoint y: 291, distance: 89.4
click at [198, 320] on div "Hu guys, I’m just responding because I’m currently not in states but I’ll be ba…" at bounding box center [303, 353] width 232 height 66
drag, startPoint x: 198, startPoint y: 299, endPoint x: 308, endPoint y: 331, distance: 114.8
click at [308, 331] on div "Hu guys, I’m just responding because I’m currently not in states but I’ll be ba…" at bounding box center [545, 342] width 735 height 89
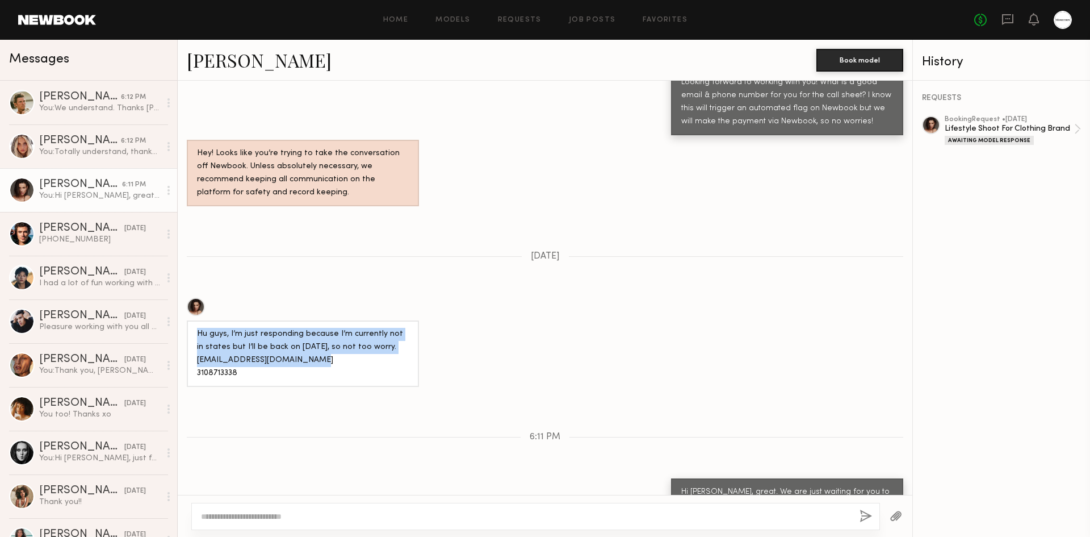
click at [308, 331] on div "Hu guys, I’m just responding because I’m currently not in states but I’ll be ba…" at bounding box center [303, 354] width 212 height 52
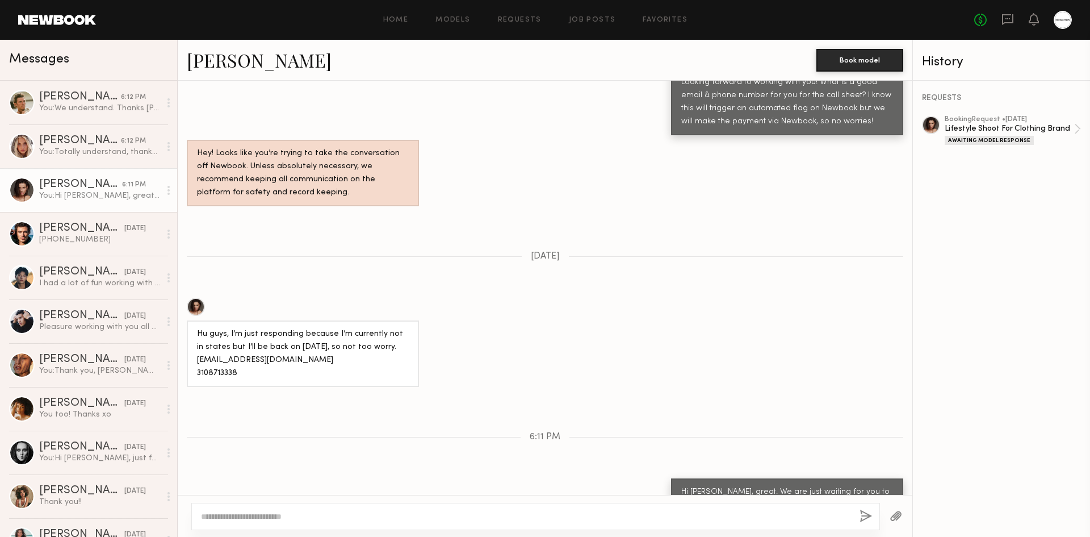
click at [315, 328] on div "Hu guys, I’m just responding because I’m currently not in states but I’ll be ba…" at bounding box center [303, 354] width 212 height 52
click at [461, 320] on div "Hu guys, I’m just responding because I’m currently not in states but I’ll be ba…" at bounding box center [545, 342] width 735 height 89
click at [314, 328] on div "Hu guys, I’m just responding because I’m currently not in states but I’ll be ba…" at bounding box center [303, 354] width 212 height 52
click at [345, 328] on div "Hu guys, I’m just responding because I’m currently not in states but I’ll be ba…" at bounding box center [303, 354] width 212 height 52
click at [982, 119] on div "booking Request • 09/18/2025" at bounding box center [1009, 119] width 129 height 7
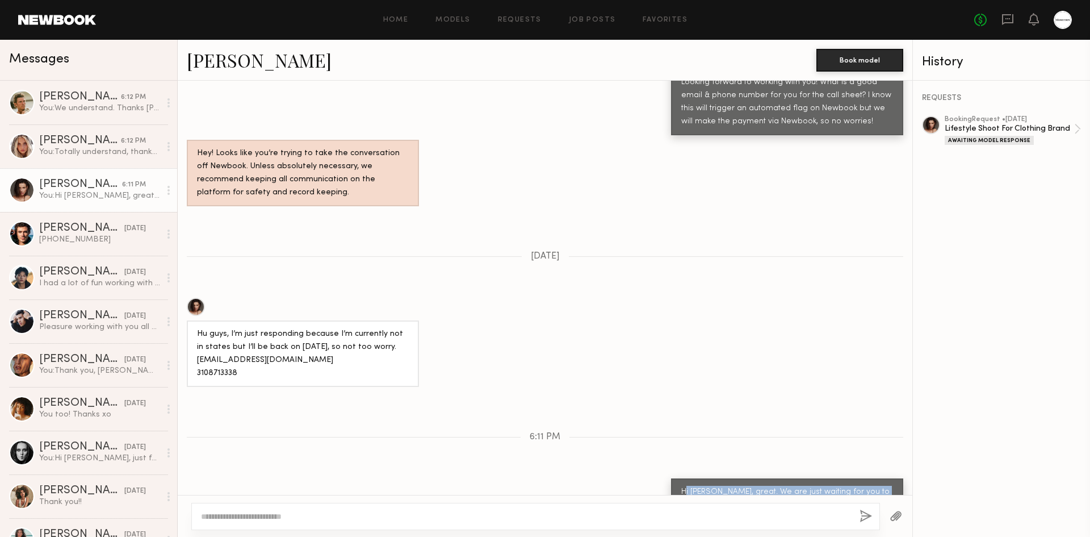
drag, startPoint x: 676, startPoint y: 455, endPoint x: 819, endPoint y: 466, distance: 143.0
click at [814, 486] on div "Hi Kristina, great. We are just waiting for you to confirm the booking. Sent th…" at bounding box center [788, 499] width 212 height 26
click at [843, 486] on div "Hi Kristina, great. We are just waiting for you to confirm the booking. Sent th…" at bounding box center [788, 499] width 212 height 26
click at [871, 429] on div "Keep direct messages professional and related only to paid job opportunities. M…" at bounding box center [545, 288] width 735 height 414
click at [746, 231] on div "Keep direct messages professional and related only to paid job opportunities. M…" at bounding box center [545, 288] width 735 height 414
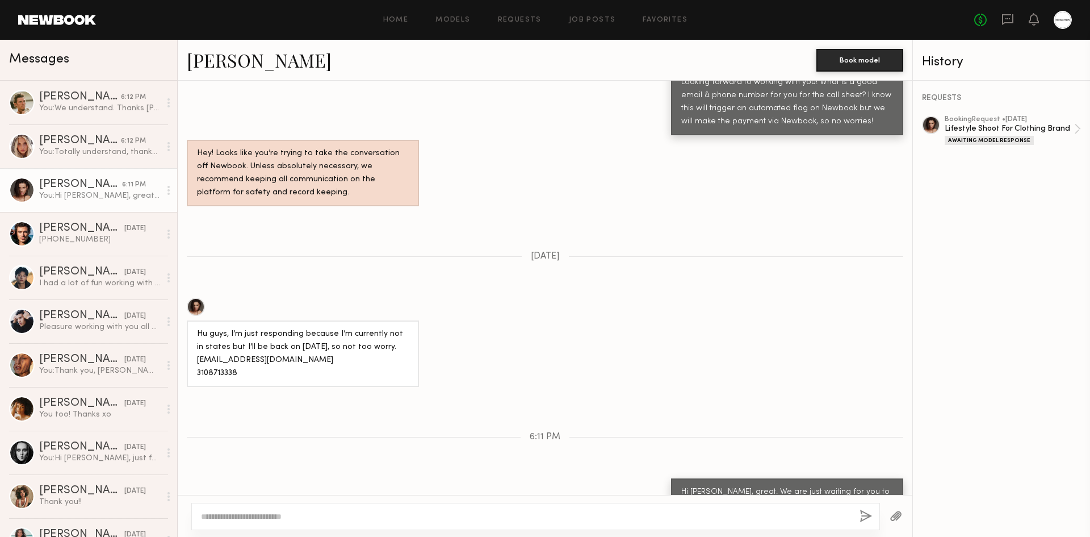
click at [543, 331] on div "Hu guys, I’m just responding because I’m currently not in states but I’ll be ba…" at bounding box center [545, 342] width 735 height 89
click at [534, 298] on div "Hu guys, I’m just responding because I’m currently not in states but I’ll be ba…" at bounding box center [545, 342] width 735 height 89
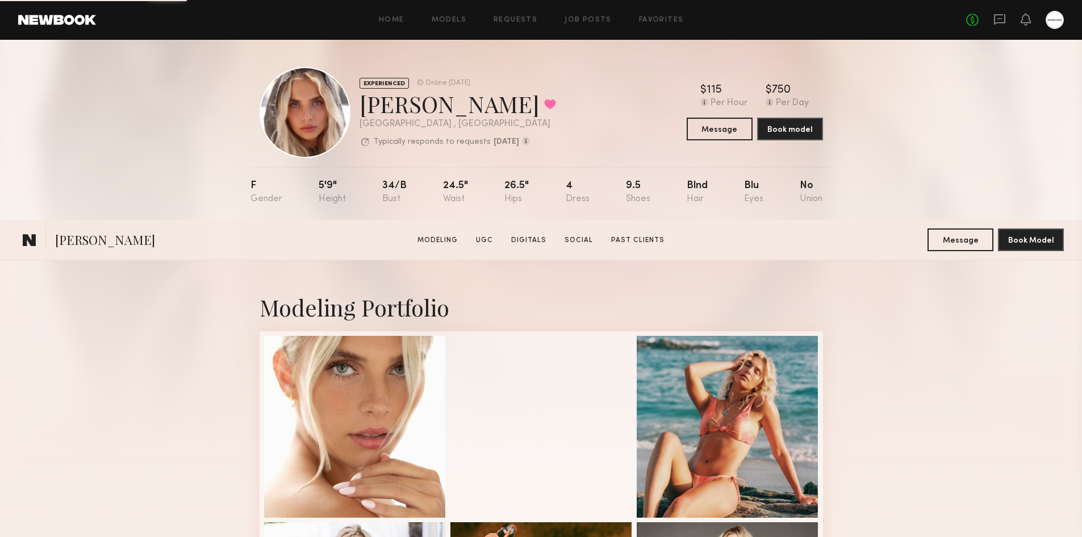
scroll to position [341, 0]
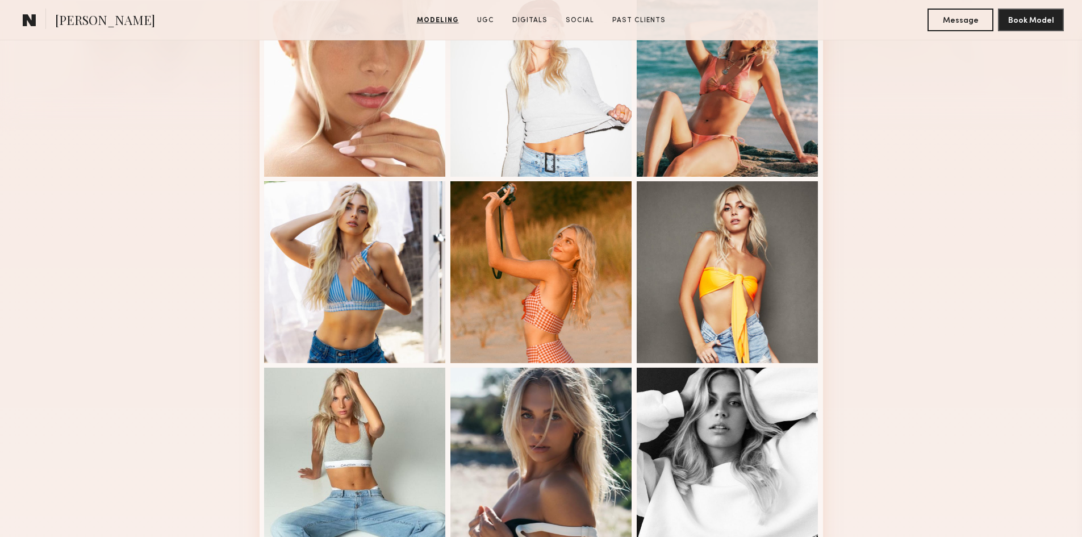
click at [923, 203] on div "Modeling Portfolio View More" at bounding box center [541, 361] width 1082 height 884
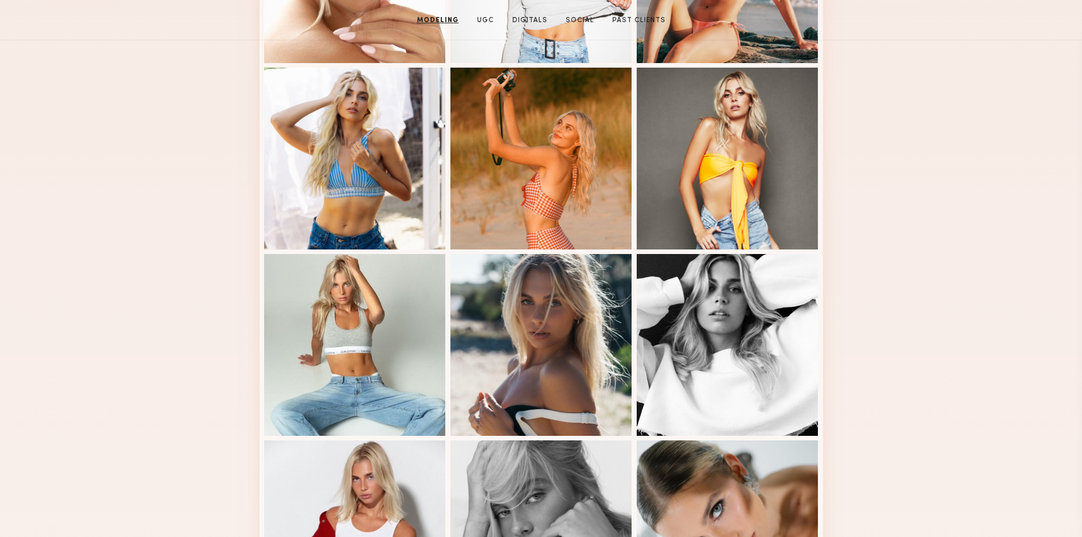
scroll to position [114, 0]
